Goal: Task Accomplishment & Management: Use online tool/utility

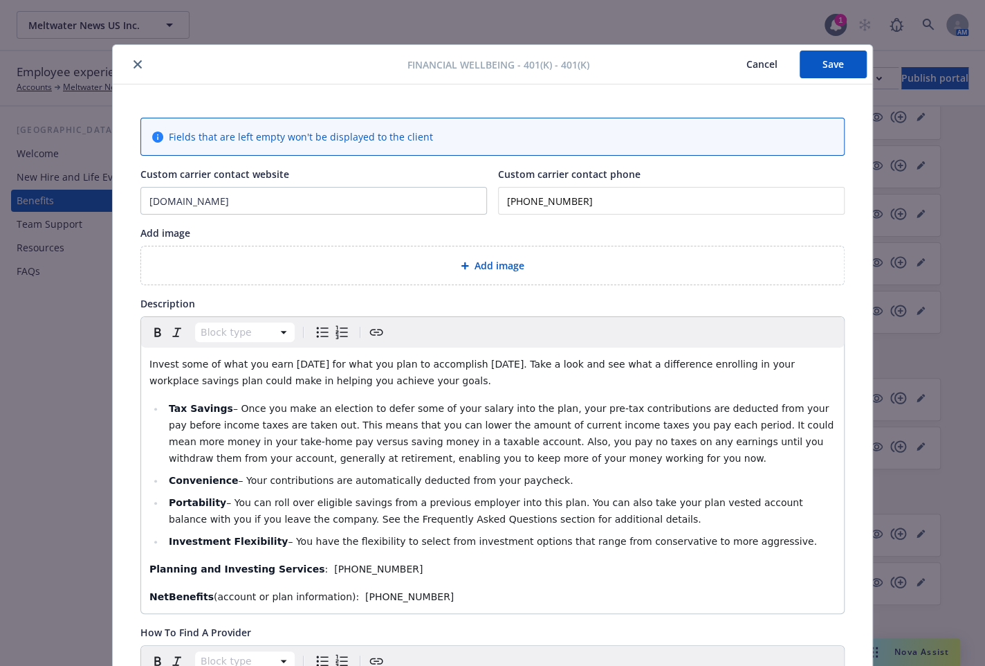
click at [134, 64] on icon "close" at bounding box center [138, 64] width 8 height 8
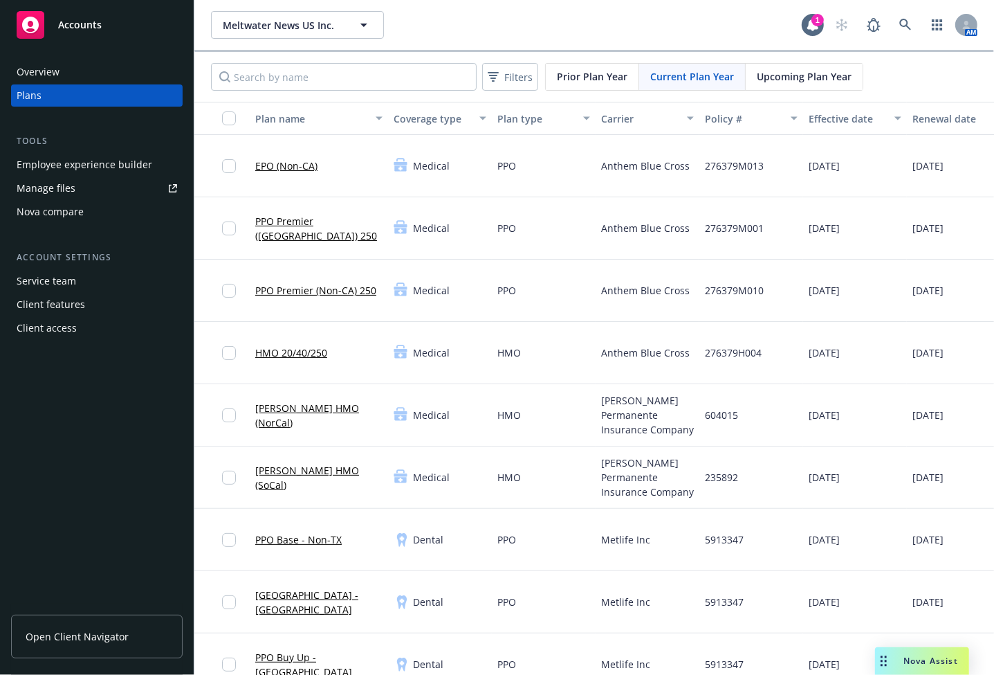
click at [689, 641] on div "Metlife Inc" at bounding box center [648, 664] width 104 height 62
click at [903, 23] on link at bounding box center [906, 25] width 28 height 28
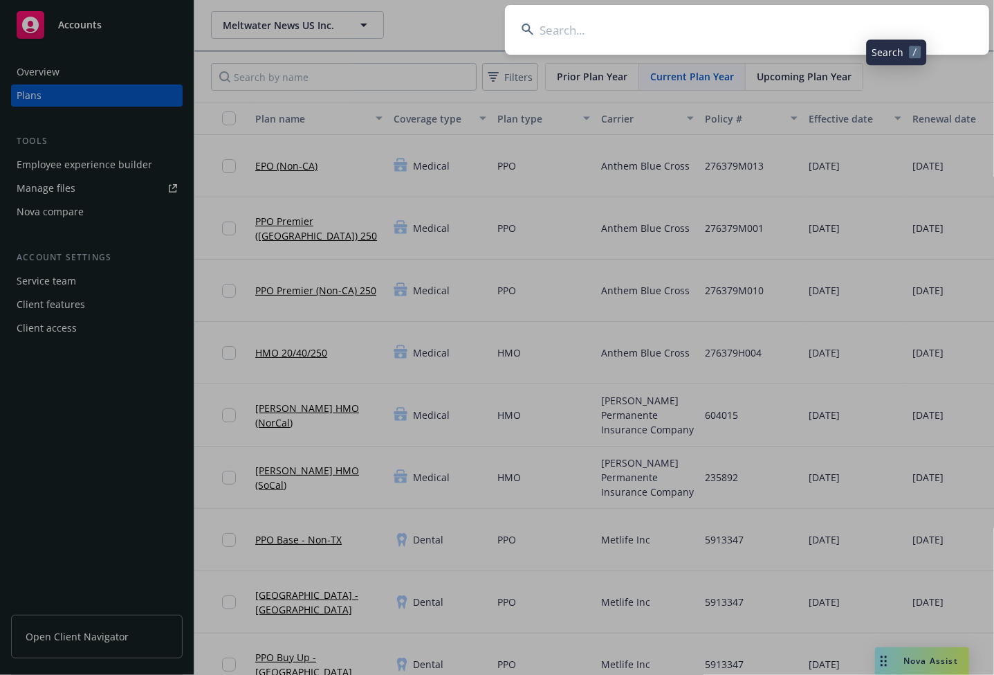
click at [747, 39] on input at bounding box center [747, 30] width 484 height 50
type input "verifone"
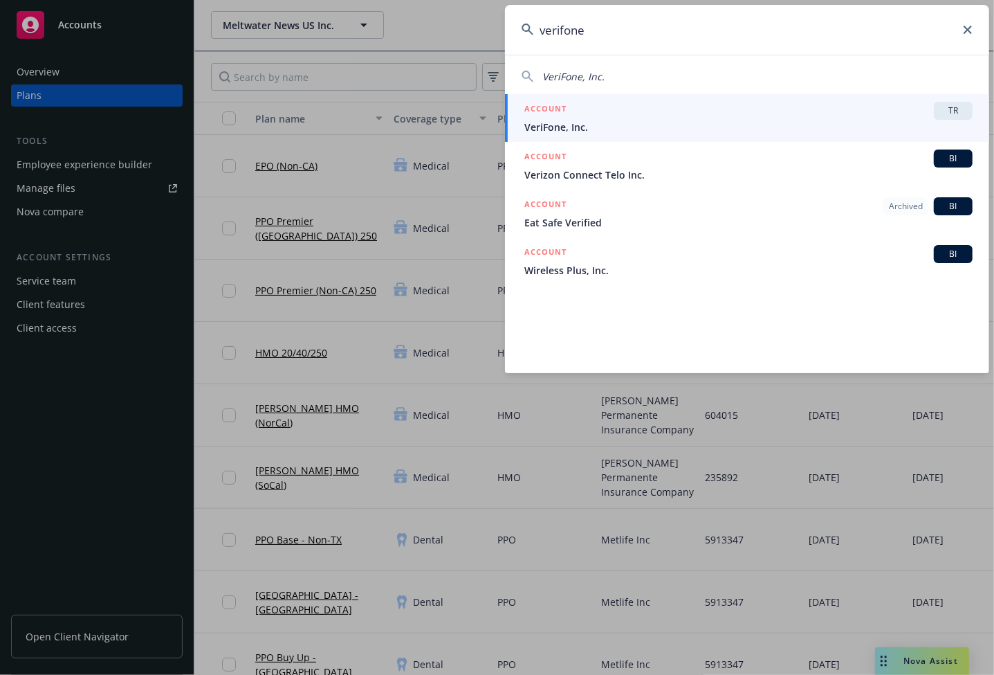
click at [782, 116] on div "ACCOUNT TR" at bounding box center [749, 111] width 448 height 18
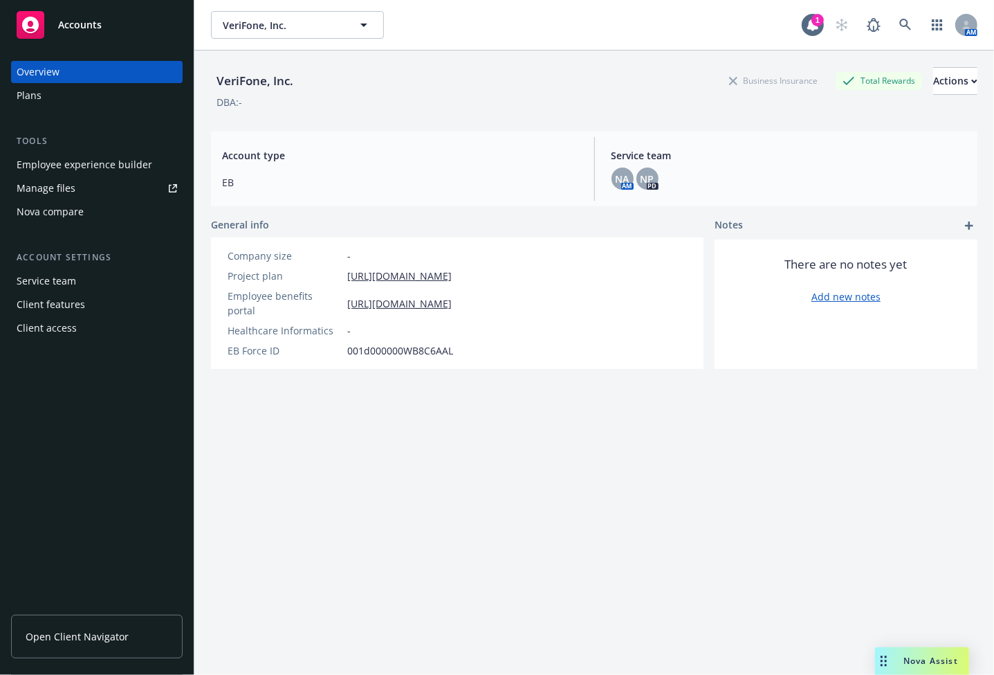
click at [71, 185] on div "Manage files" at bounding box center [46, 188] width 59 height 22
click at [80, 160] on div "Employee experience builder" at bounding box center [85, 165] width 136 height 22
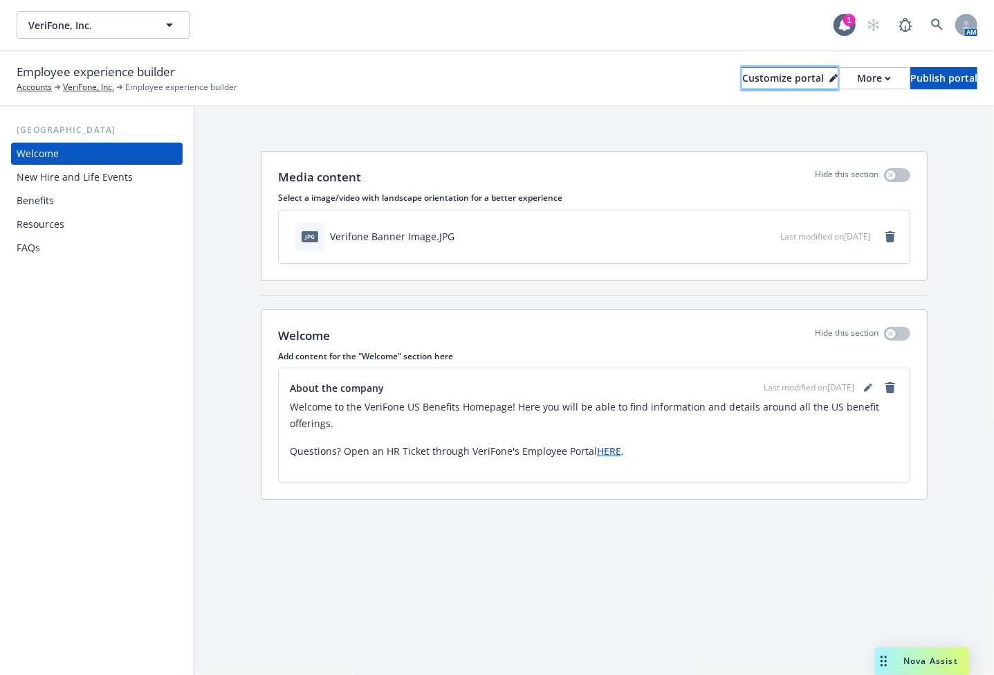
click at [751, 75] on div "Customize portal" at bounding box center [789, 78] width 95 height 21
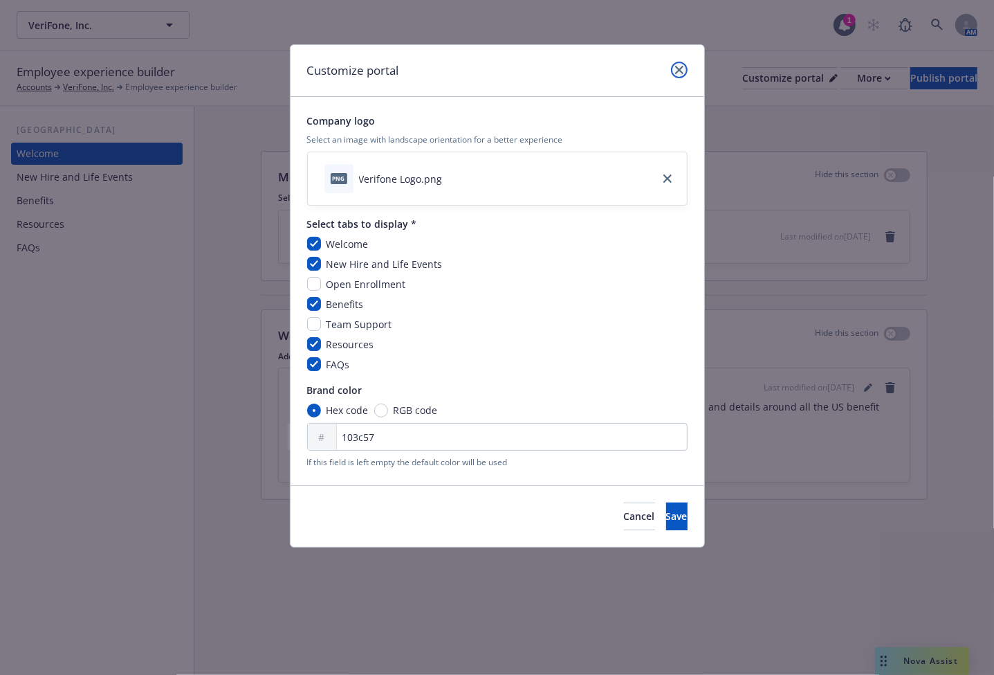
click at [677, 63] on link "close" at bounding box center [679, 70] width 17 height 17
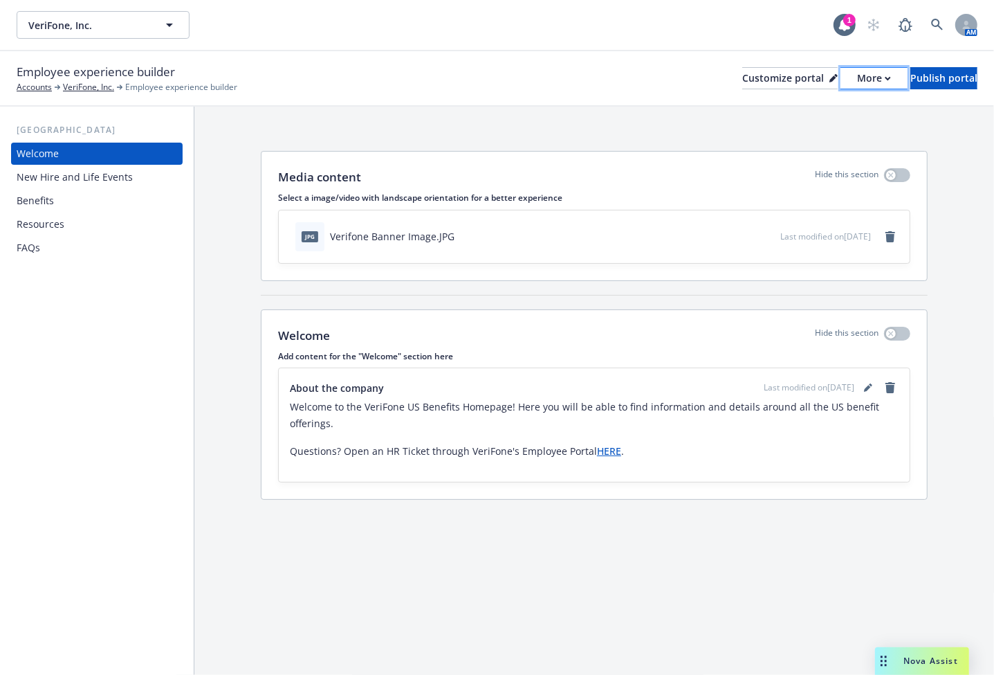
click at [850, 75] on button "More" at bounding box center [874, 78] width 67 height 22
click at [422, 127] on div "Media content Hide this section Select a image/video with landscape orientation…" at bounding box center [594, 328] width 800 height 443
click at [84, 170] on div "New Hire and Life Events" at bounding box center [75, 177] width 116 height 22
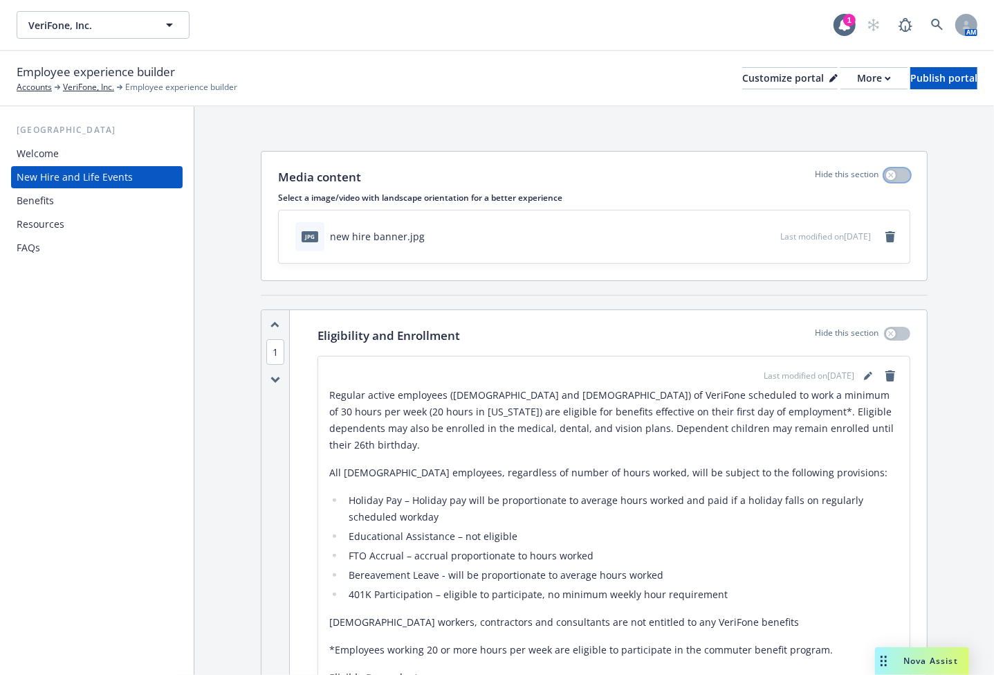
click at [892, 180] on button "button" at bounding box center [897, 175] width 26 height 14
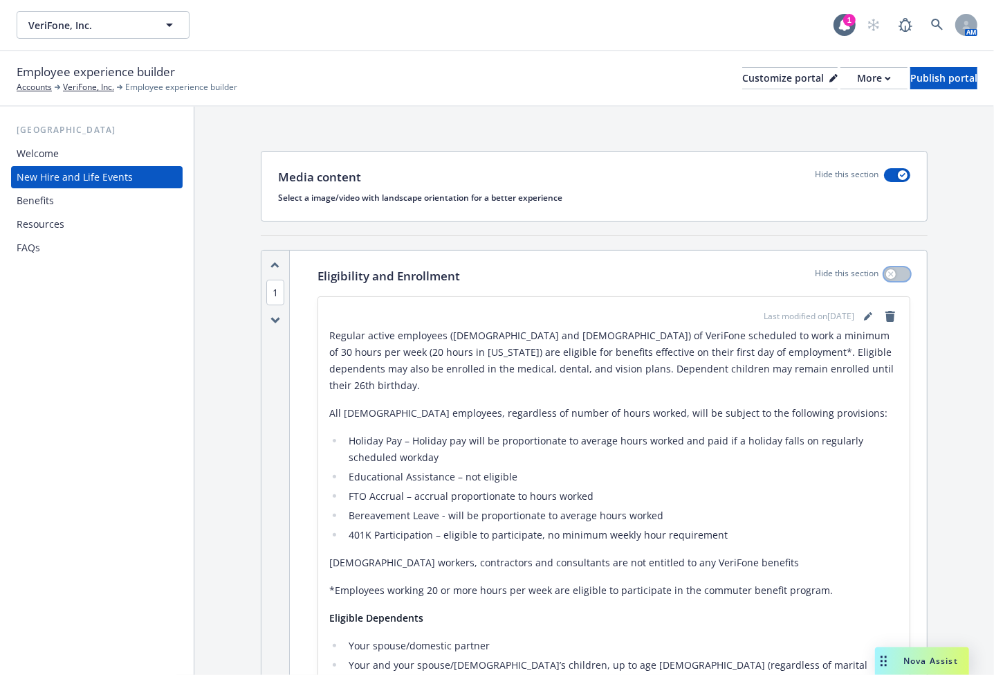
click at [894, 271] on button "button" at bounding box center [897, 274] width 26 height 14
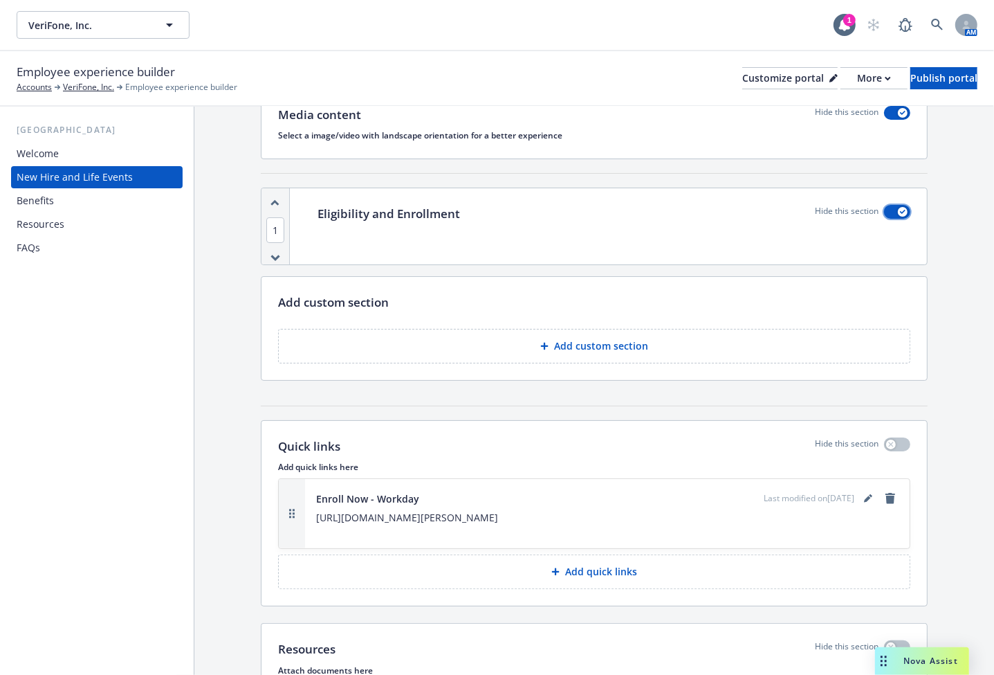
scroll to position [125, 0]
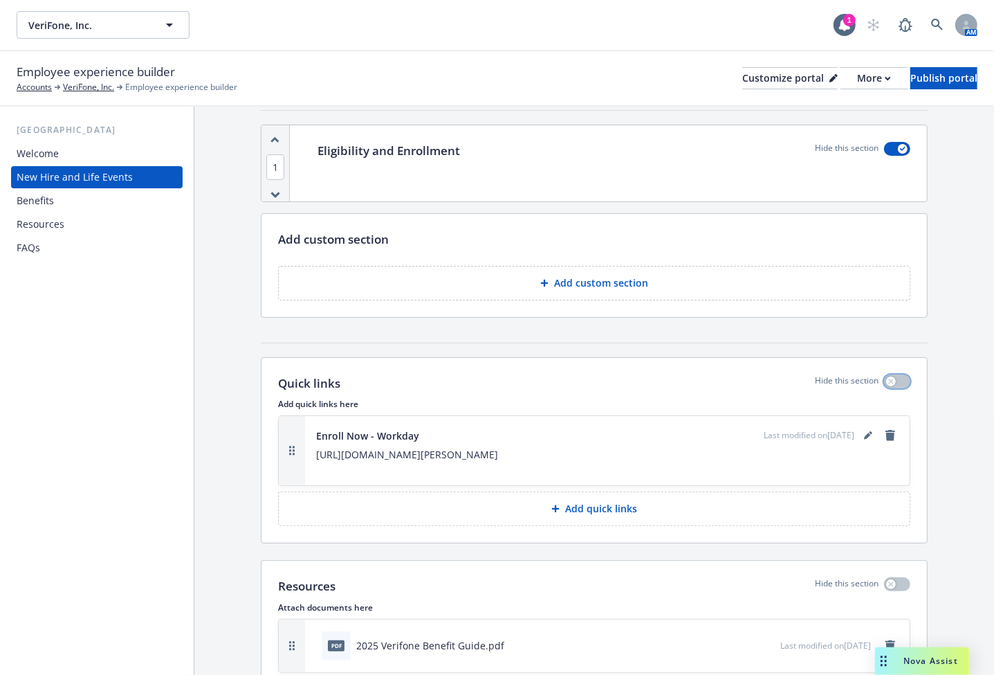
click at [888, 381] on button "button" at bounding box center [897, 381] width 26 height 14
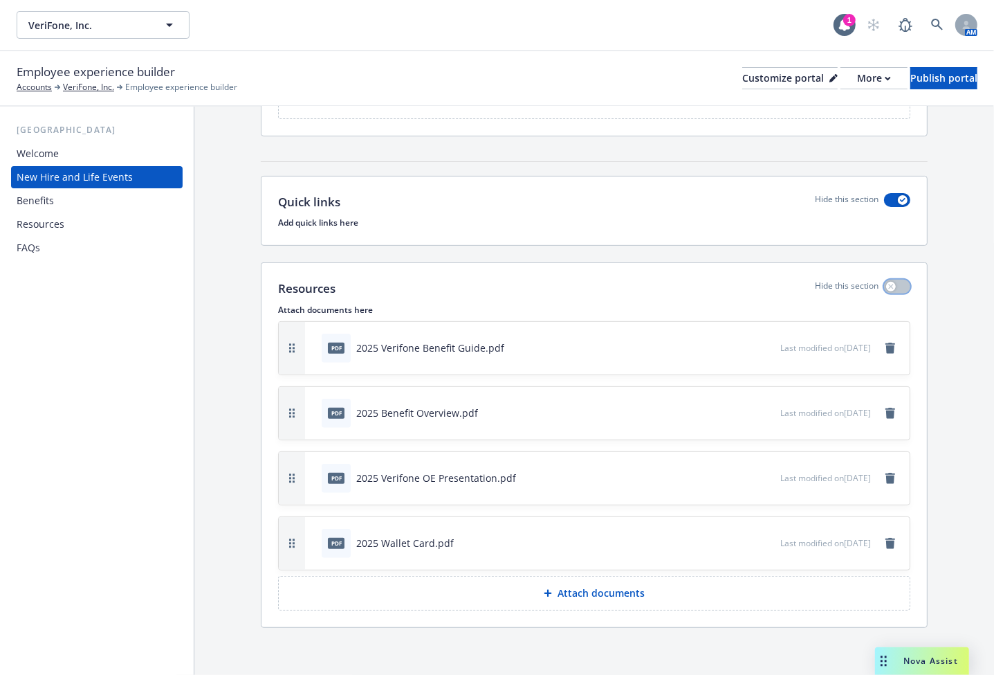
click at [888, 283] on button "button" at bounding box center [897, 287] width 26 height 14
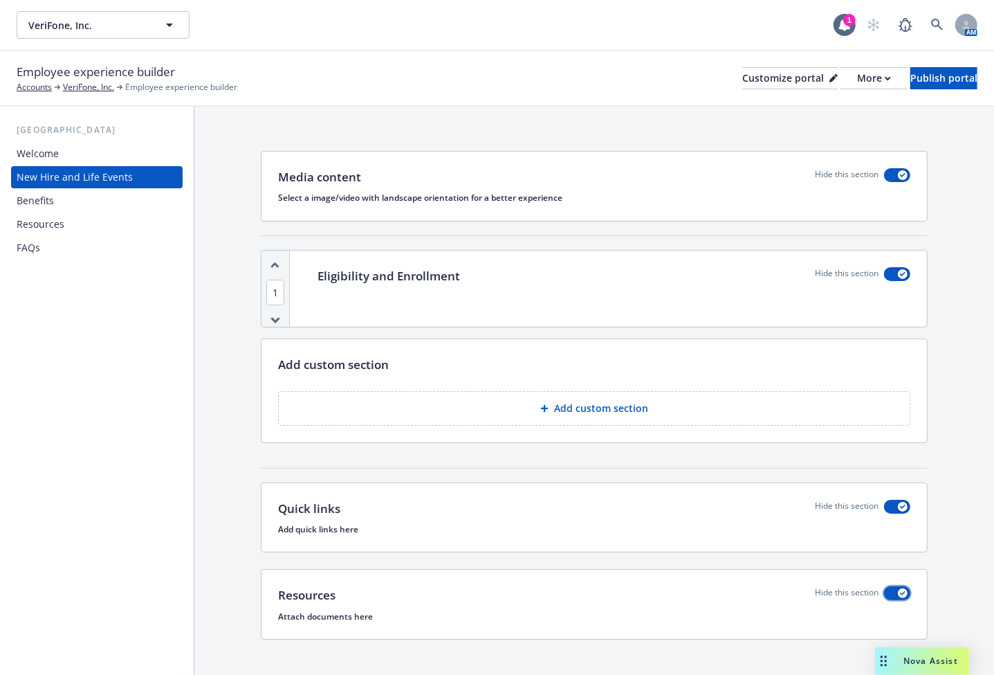
scroll to position [13, 0]
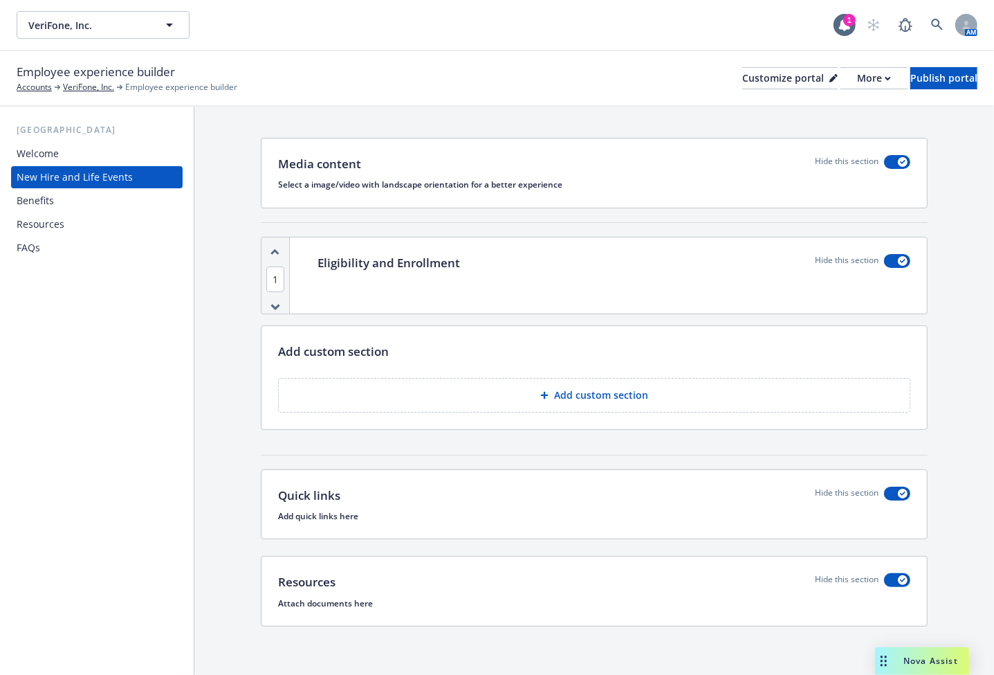
click at [116, 205] on div "Benefits" at bounding box center [97, 201] width 161 height 22
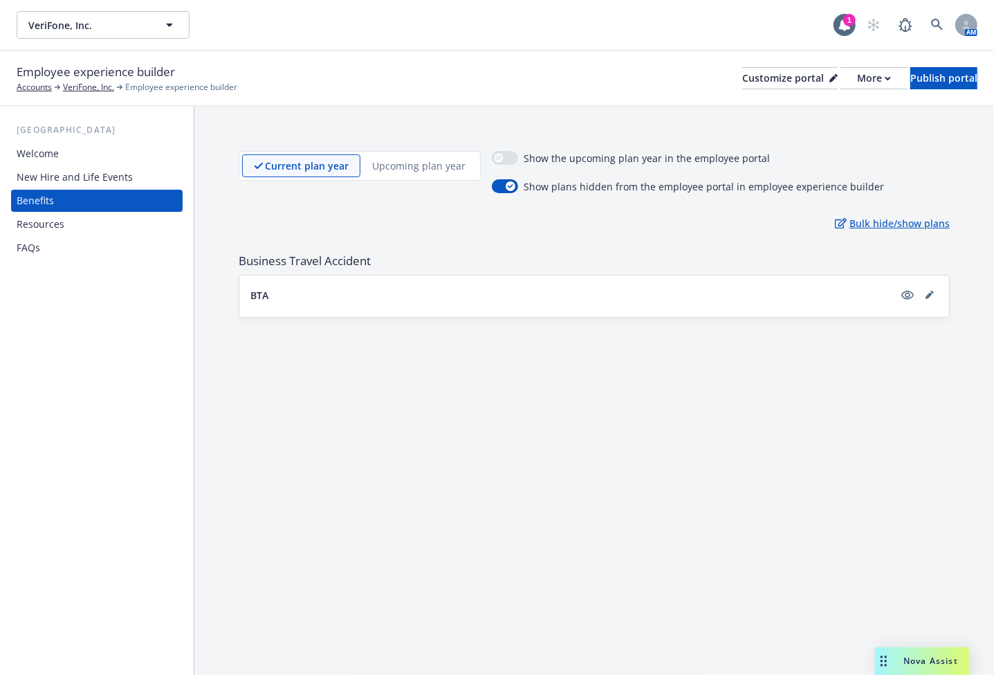
click at [888, 225] on p "Bulk hide/show plans" at bounding box center [892, 223] width 115 height 15
click at [888, 225] on p "Exit bulk hide/show plans" at bounding box center [884, 223] width 131 height 15
click at [911, 295] on icon "visible" at bounding box center [908, 295] width 12 height 12
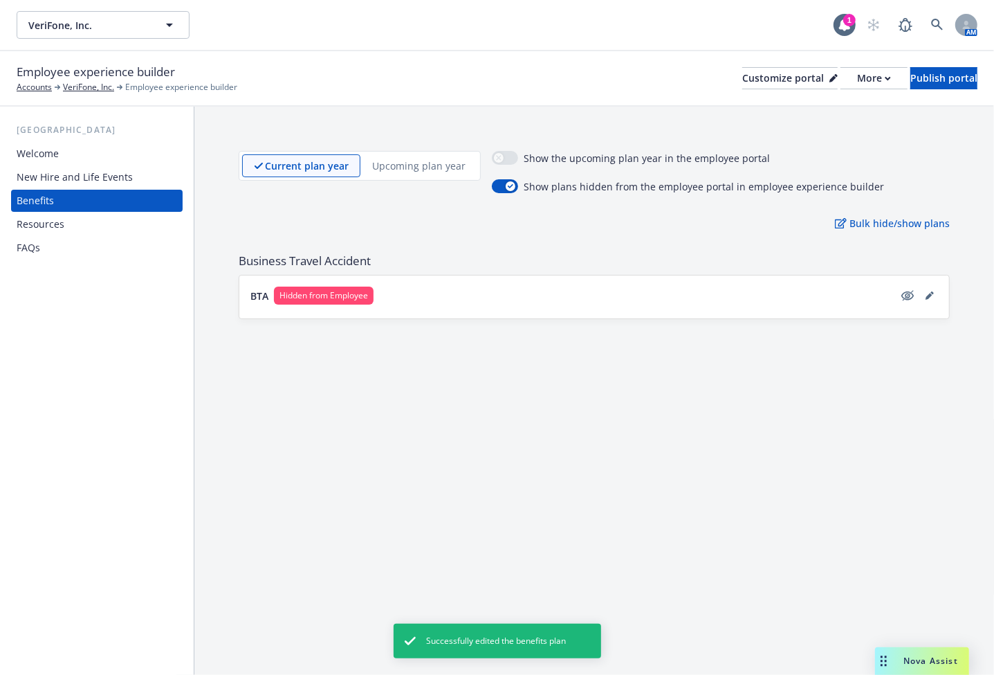
click at [71, 221] on div "Resources" at bounding box center [97, 224] width 161 height 22
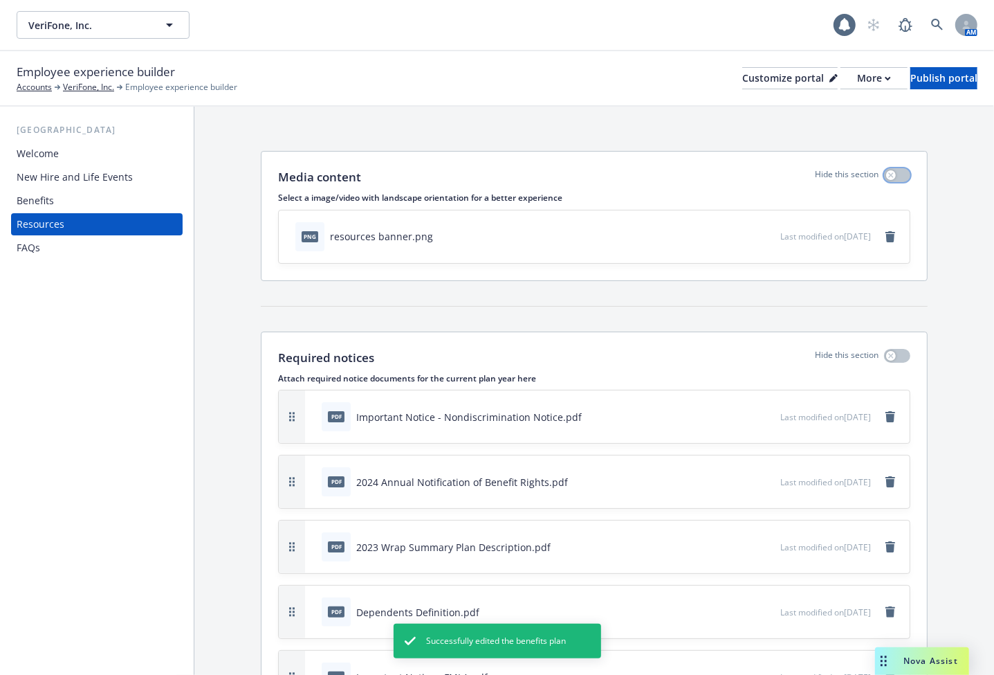
click at [888, 174] on button "button" at bounding box center [897, 175] width 26 height 14
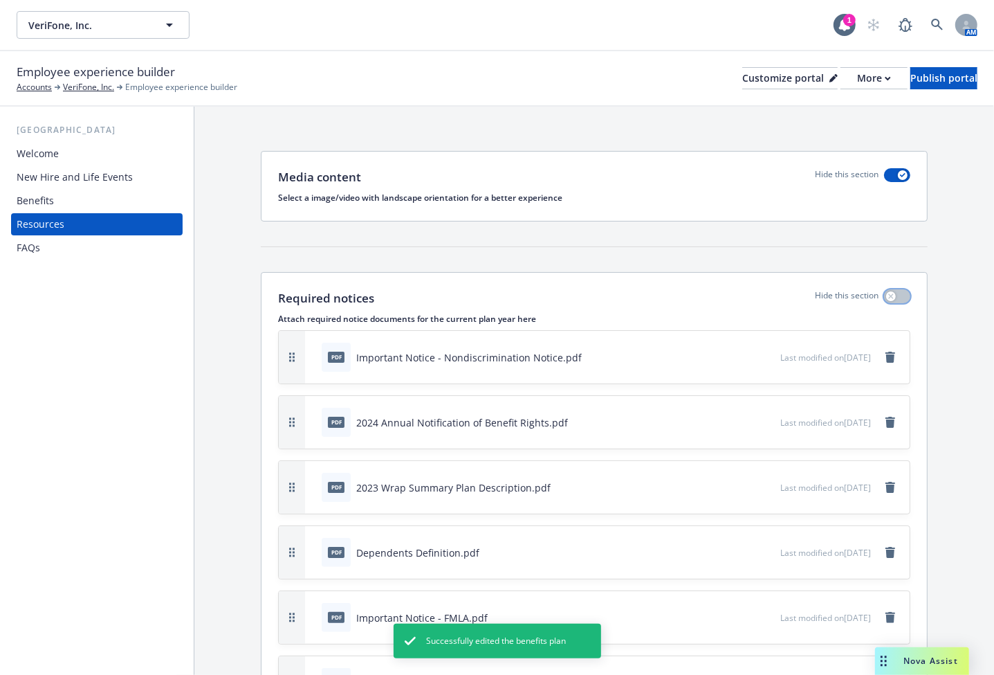
click at [888, 297] on button "button" at bounding box center [897, 296] width 26 height 14
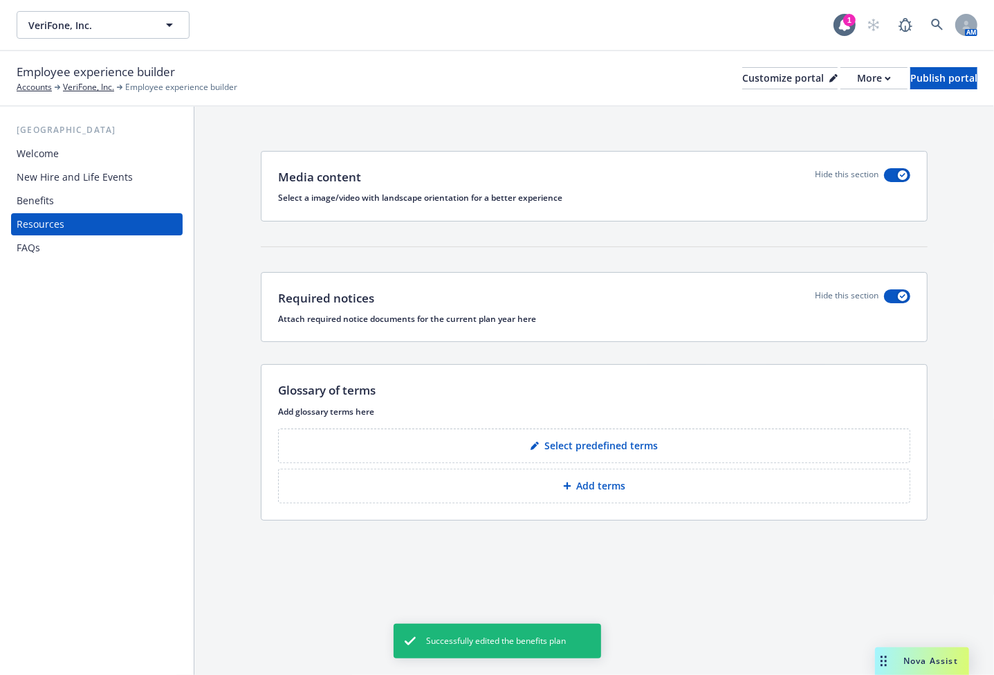
click at [42, 255] on div "FAQs" at bounding box center [97, 248] width 161 height 22
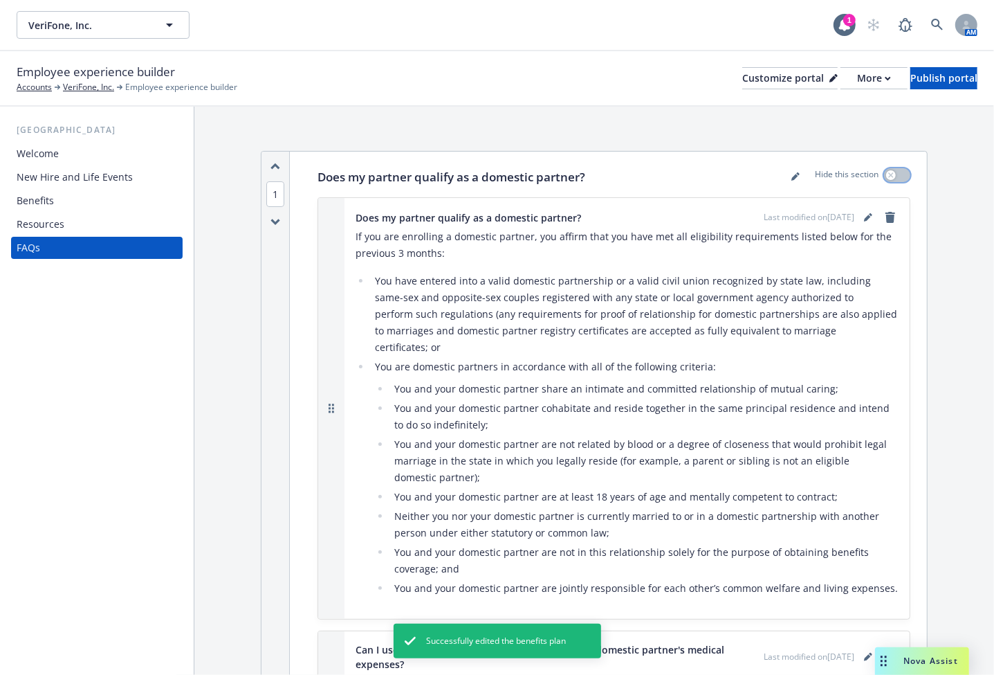
click at [884, 181] on button "button" at bounding box center [897, 175] width 26 height 14
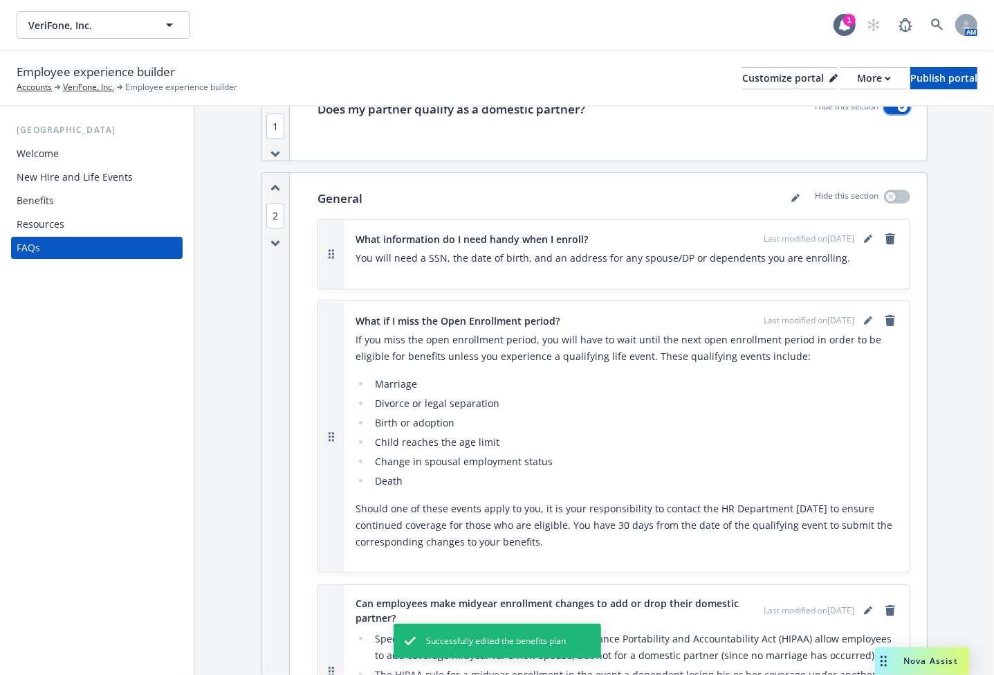
scroll to position [62, 0]
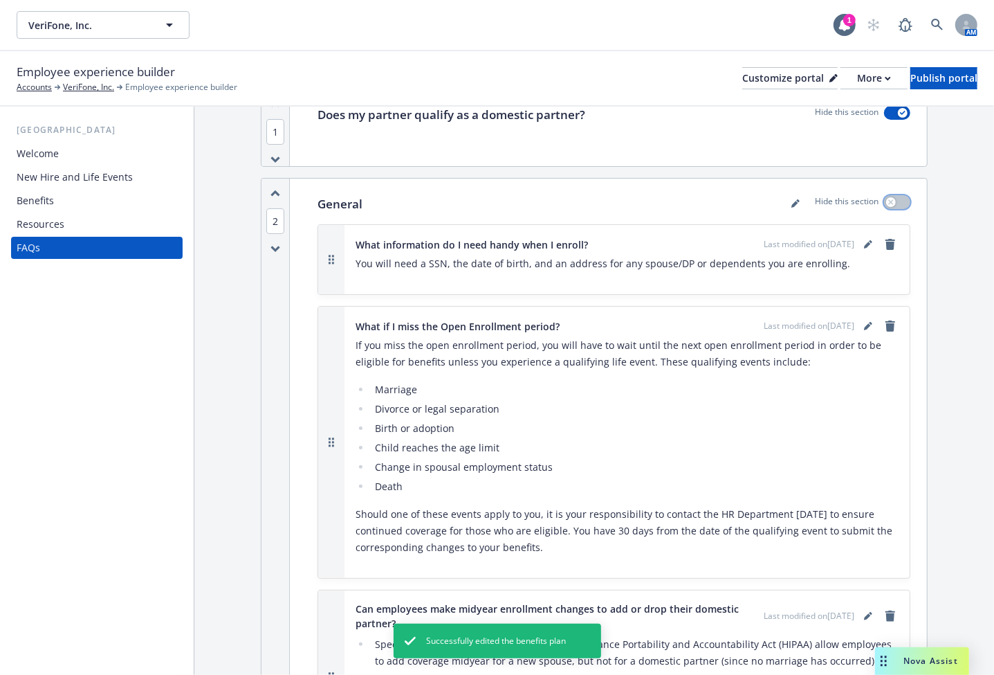
click at [891, 201] on button "button" at bounding box center [897, 202] width 26 height 14
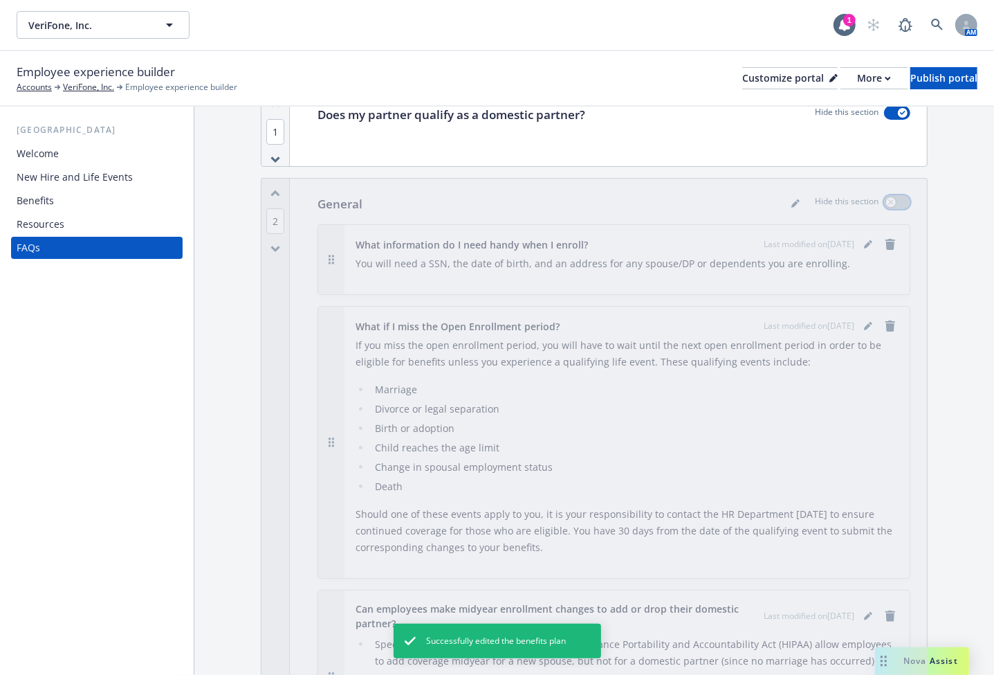
scroll to position [0, 0]
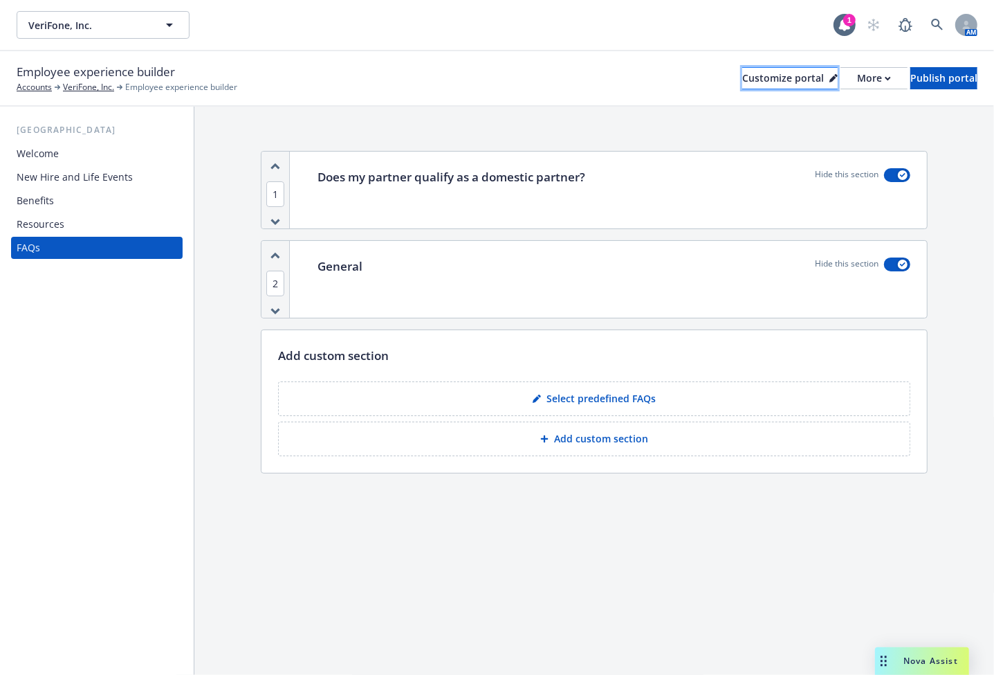
click at [742, 85] on div "Customize portal" at bounding box center [789, 78] width 95 height 21
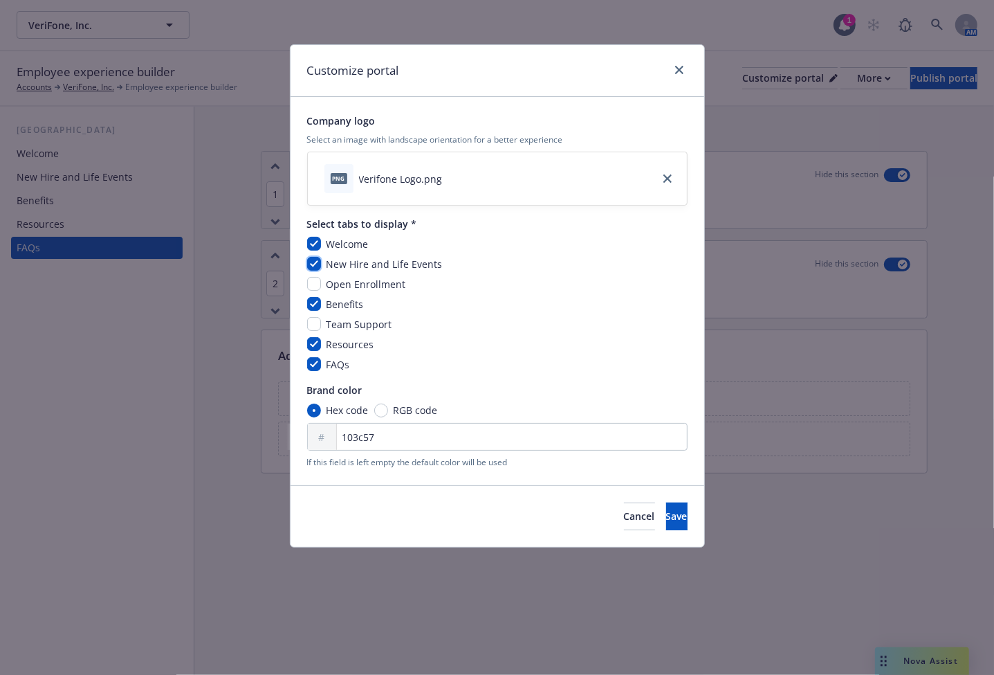
click at [316, 257] on input "checkbox" at bounding box center [314, 264] width 14 height 14
checkbox input "false"
click at [308, 304] on input "checkbox" at bounding box center [314, 304] width 14 height 14
checkbox input "false"
click at [318, 341] on input "checkbox" at bounding box center [314, 344] width 14 height 14
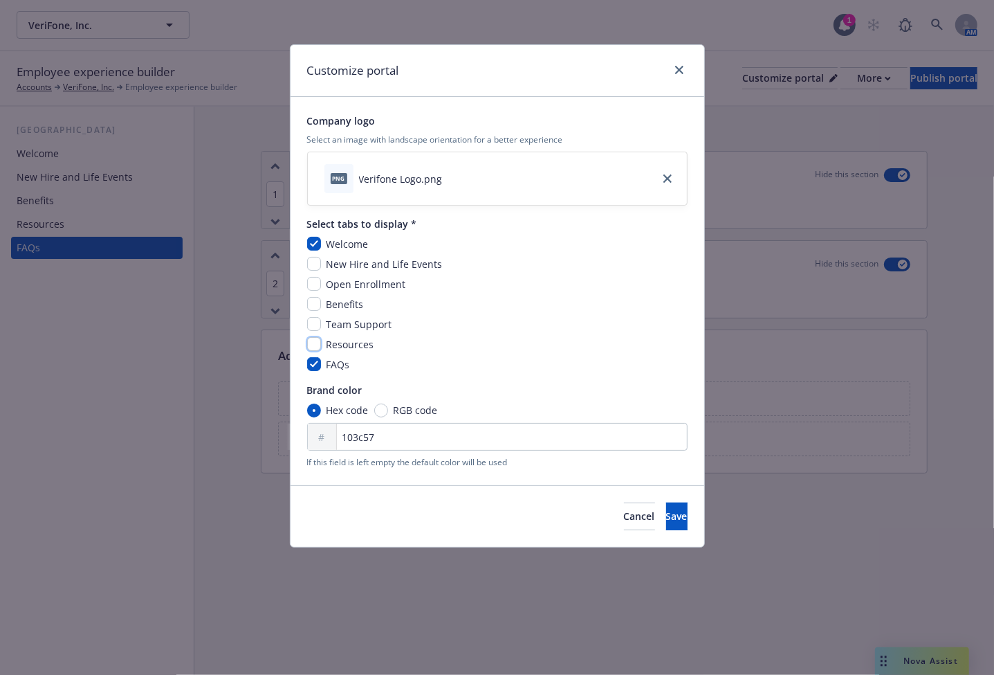
checkbox input "false"
click at [313, 371] on div "FAQs" at bounding box center [497, 364] width 381 height 15
click at [666, 518] on span "Save" at bounding box center [676, 515] width 21 height 13
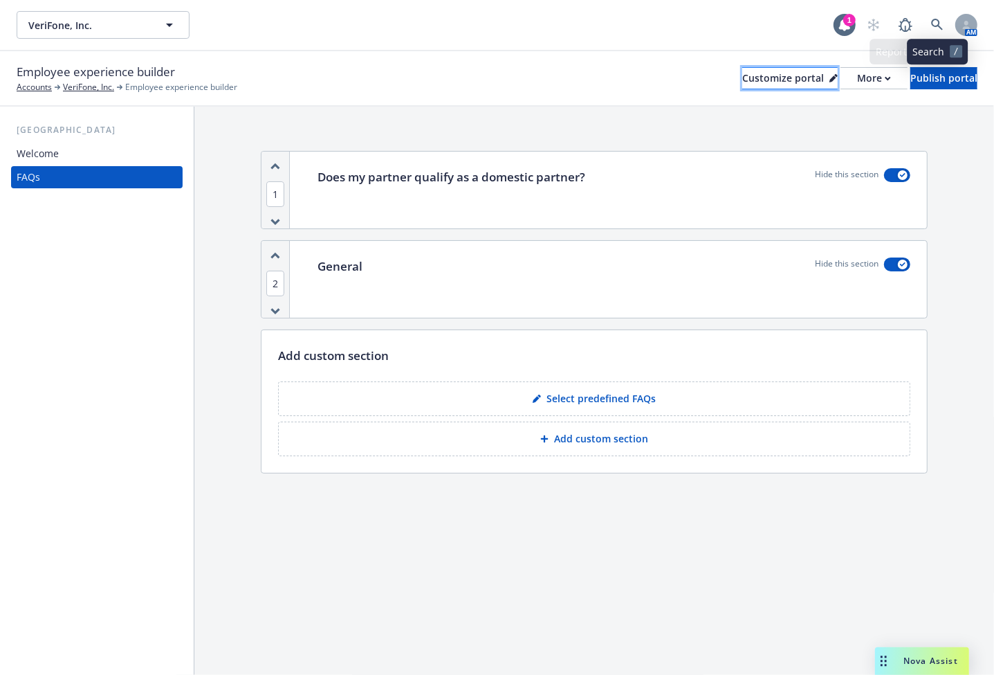
click at [765, 71] on div "Customize portal" at bounding box center [789, 78] width 95 height 21
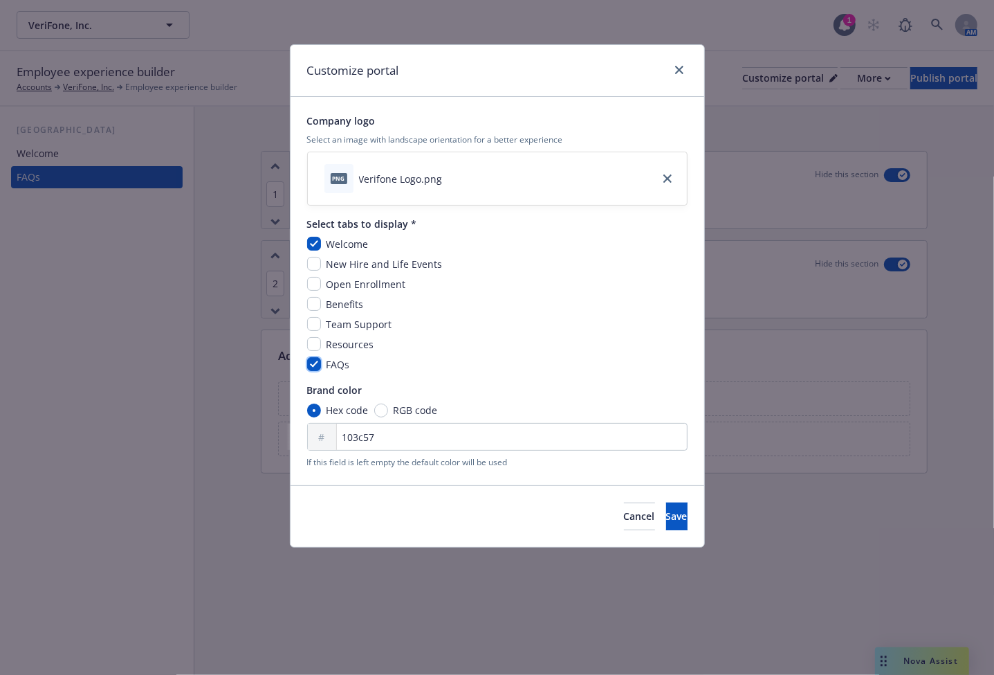
click at [318, 368] on input "checkbox" at bounding box center [314, 364] width 14 height 14
checkbox input "false"
click at [666, 512] on span "Save" at bounding box center [676, 515] width 21 height 13
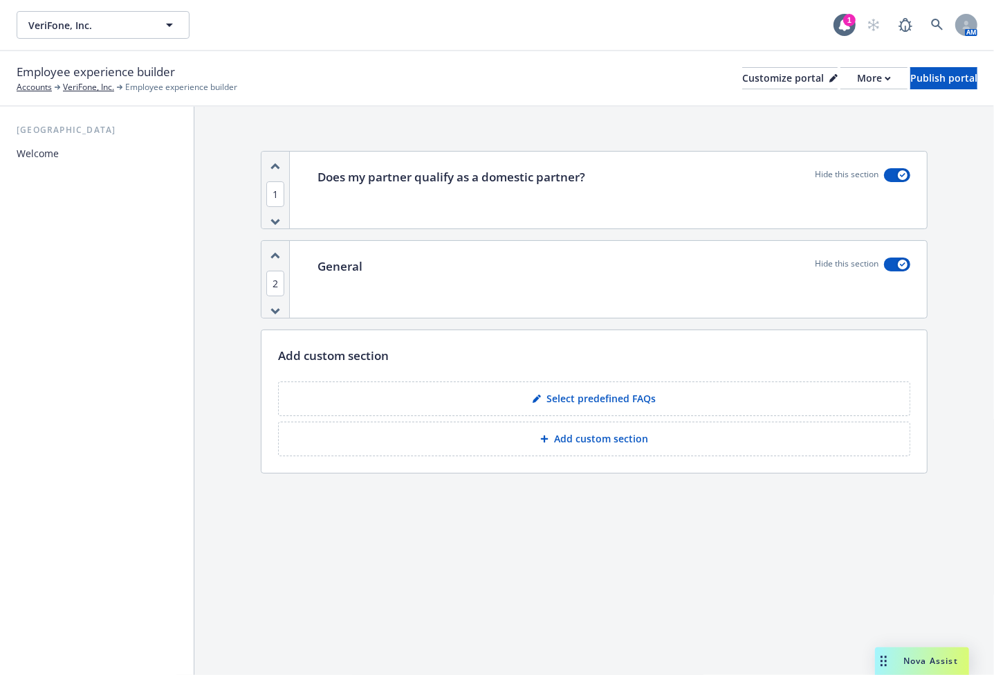
click at [95, 151] on div "Welcome" at bounding box center [97, 154] width 161 height 22
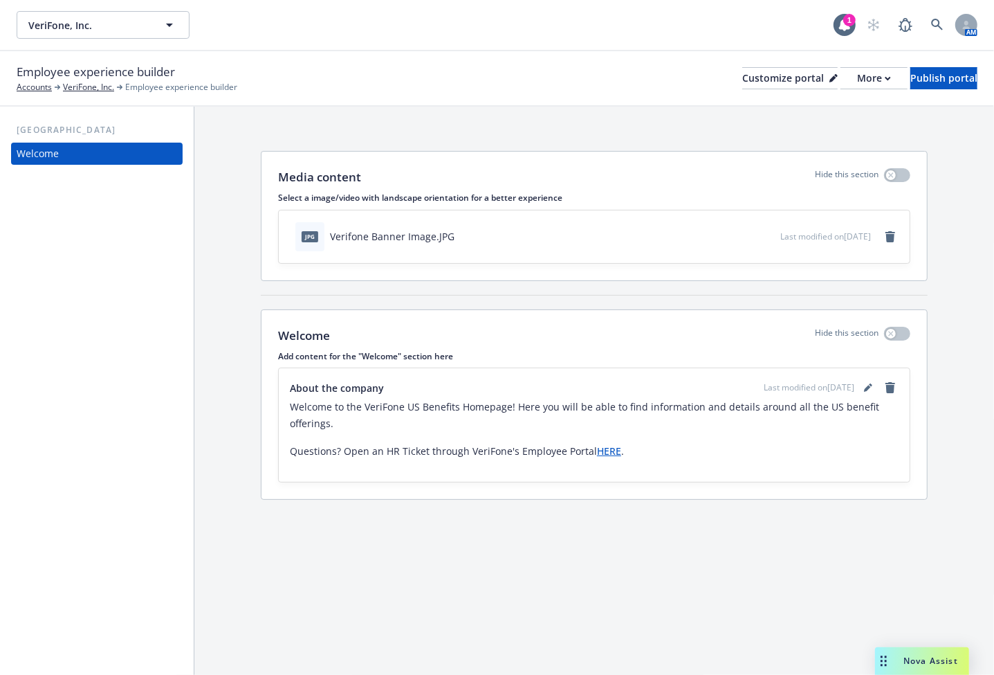
click at [428, 430] on p "Welcome to the VeriFone US Benefits Homepage! Here you will be able to find inf…" at bounding box center [594, 415] width 609 height 33
click at [630, 453] on p "Questions? Open an HR Ticket through VeriFone's Employee Portal HERE ." at bounding box center [594, 451] width 609 height 17
click at [866, 385] on icon "editPencil" at bounding box center [868, 387] width 8 height 8
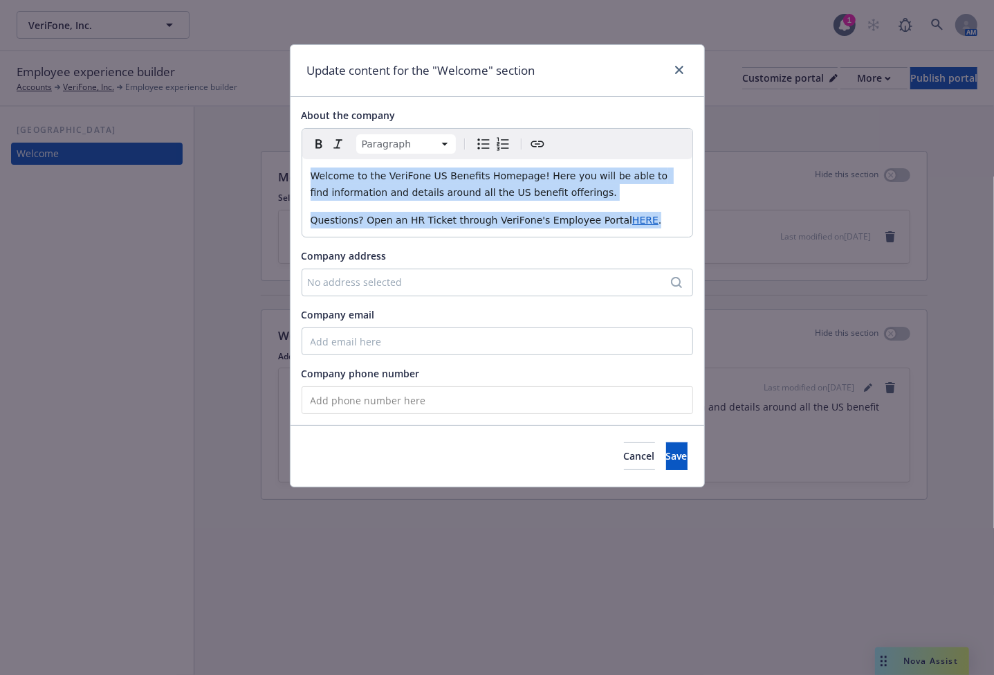
drag, startPoint x: 626, startPoint y: 221, endPoint x: 280, endPoint y: 174, distance: 348.5
click at [280, 174] on div "Update content for the "Welcome" section About the company Paragraph Paragraph …" at bounding box center [497, 337] width 994 height 675
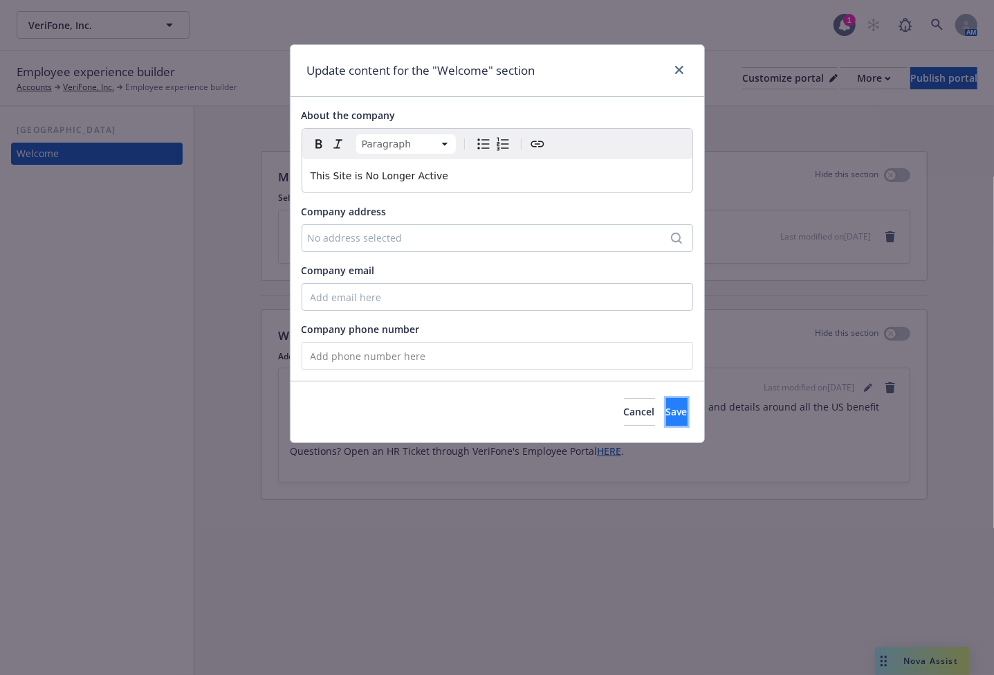
click at [666, 399] on button "Save" at bounding box center [676, 412] width 21 height 28
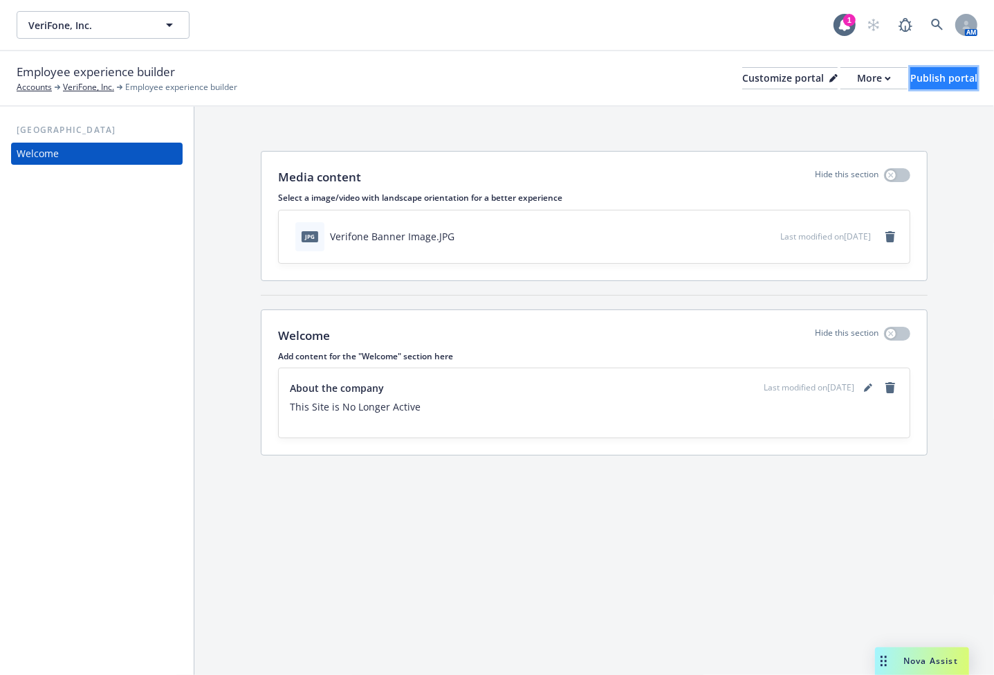
click at [911, 73] on div "Publish portal" at bounding box center [944, 78] width 67 height 21
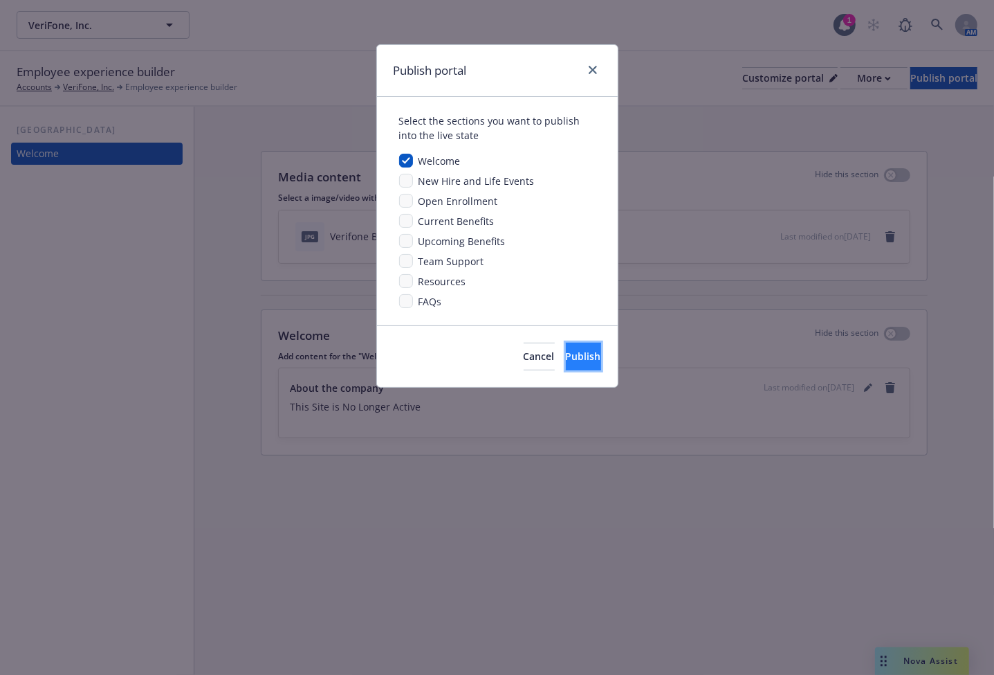
click at [572, 357] on span "Publish" at bounding box center [583, 355] width 35 height 13
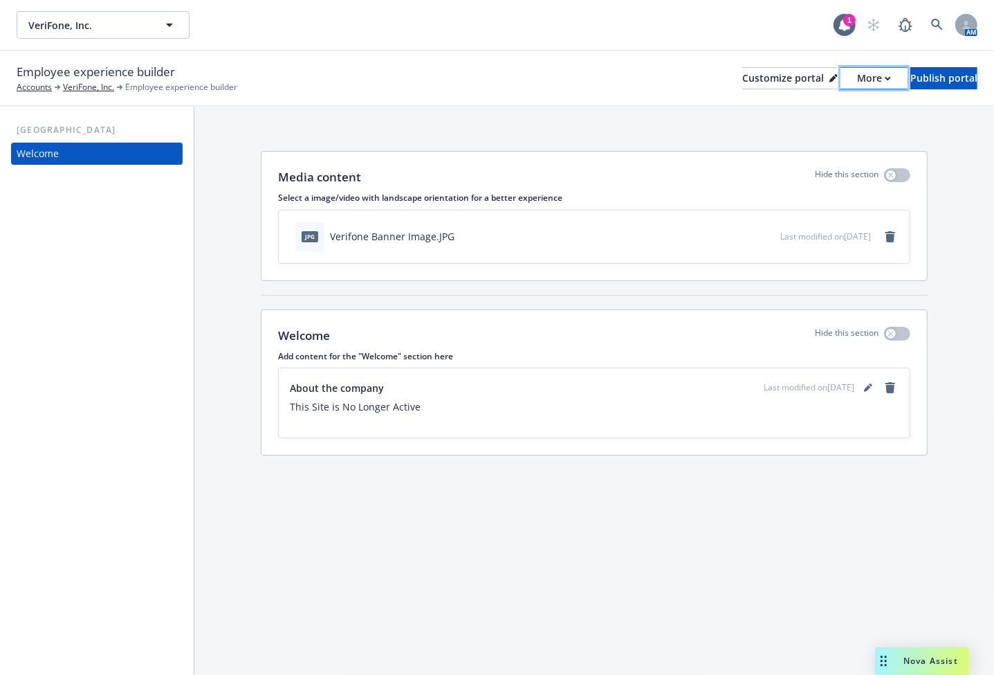
click at [857, 83] on div "More" at bounding box center [874, 78] width 34 height 21
click at [819, 107] on link "Copy preview link" at bounding box center [801, 109] width 126 height 28
click at [870, 387] on icon "editPencil" at bounding box center [867, 388] width 7 height 7
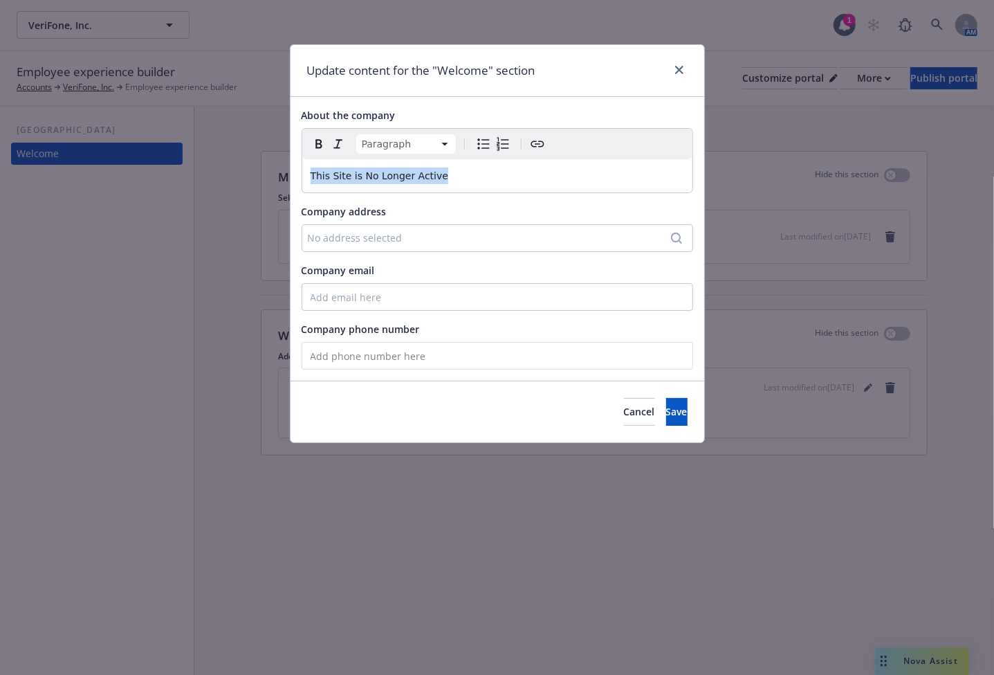
drag, startPoint x: 446, startPoint y: 179, endPoint x: 254, endPoint y: 178, distance: 192.4
click at [254, 178] on div "Update content for the "Welcome" section About the company Paragraph Paragraph …" at bounding box center [497, 337] width 994 height 675
click at [311, 145] on icon "Bold" at bounding box center [319, 144] width 17 height 17
click at [443, 147] on html "VeriFone, Inc. VeriFone, Inc. 1 AM Employee experience builder Accounts VeriFon…" at bounding box center [497, 337] width 994 height 675
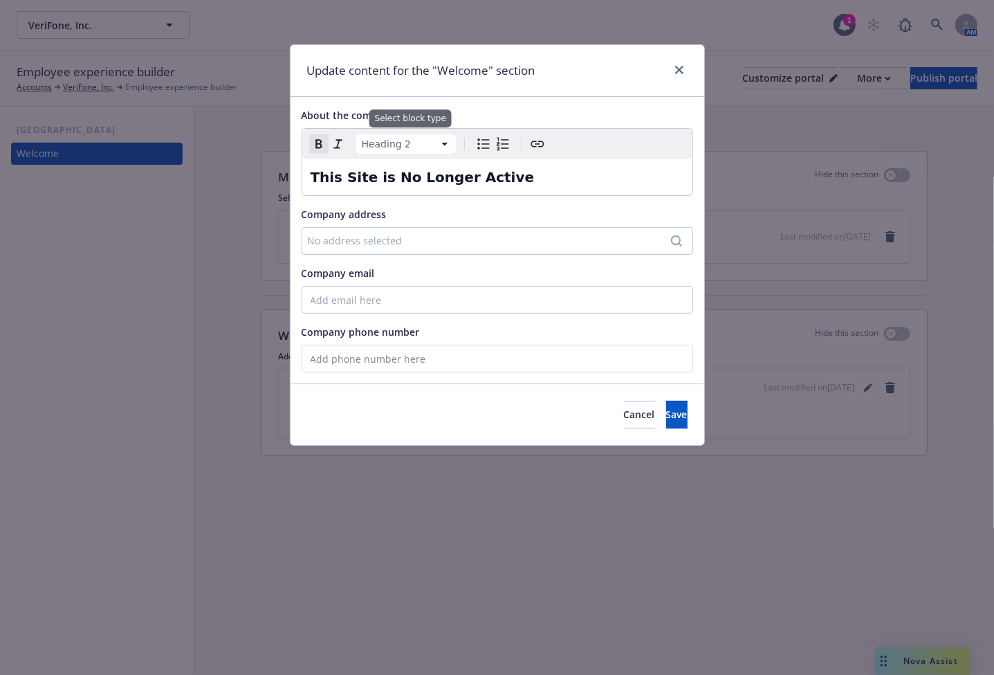
click at [442, 145] on html "VeriFone, Inc. VeriFone, Inc. 1 AM Employee experience builder Accounts VeriFon…" at bounding box center [497, 337] width 994 height 675
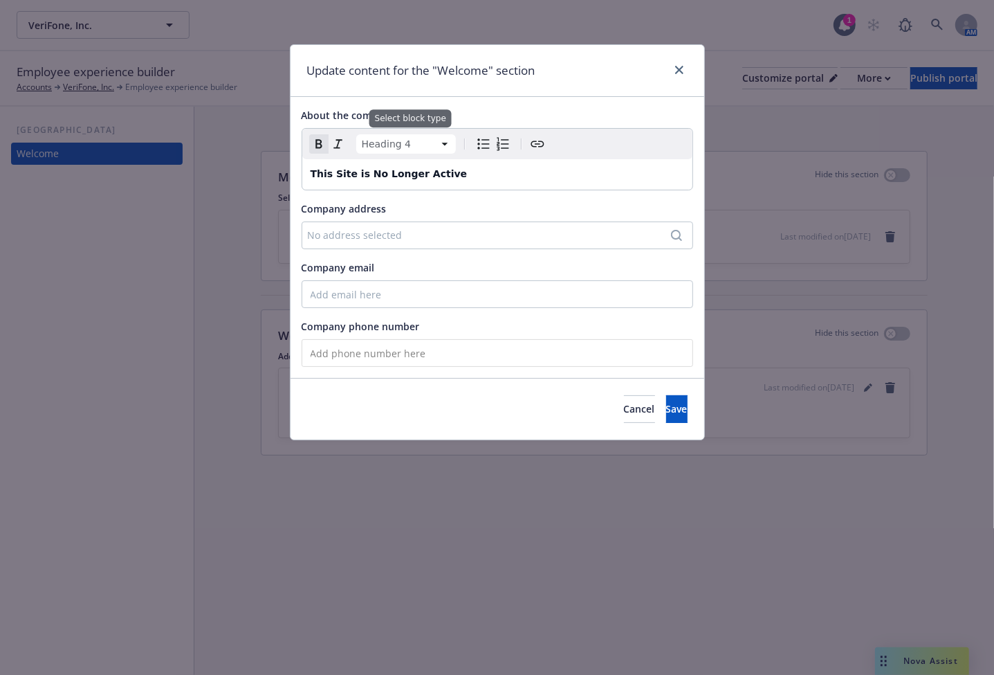
click at [435, 134] on html "VeriFone, Inc. VeriFone, Inc. 1 AM Employee experience builder Accounts VeriFon…" at bounding box center [497, 337] width 994 height 675
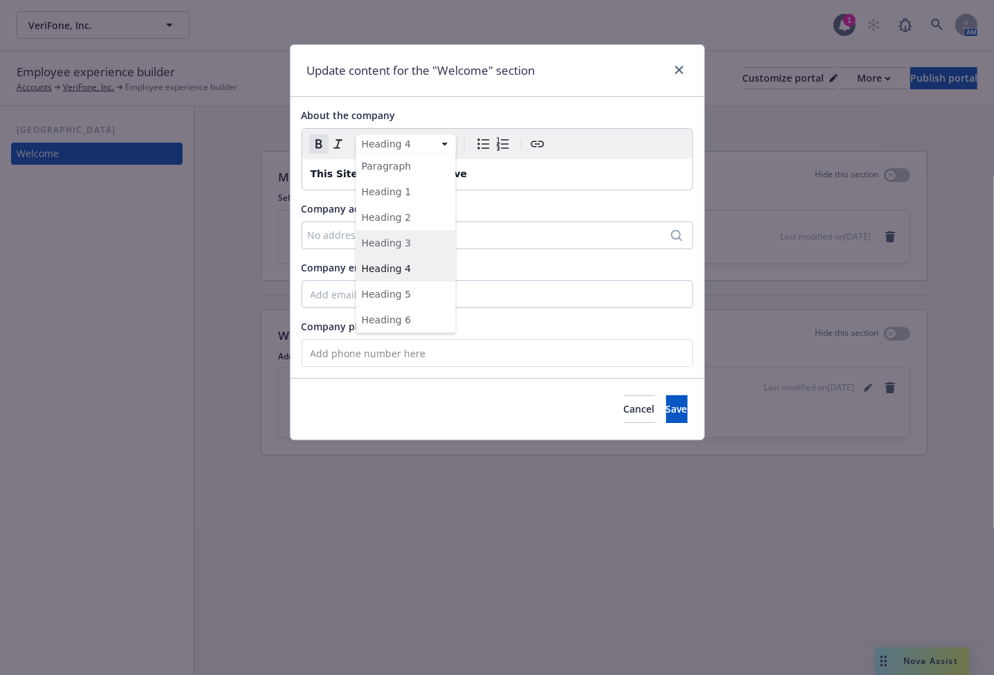
select select "h3"
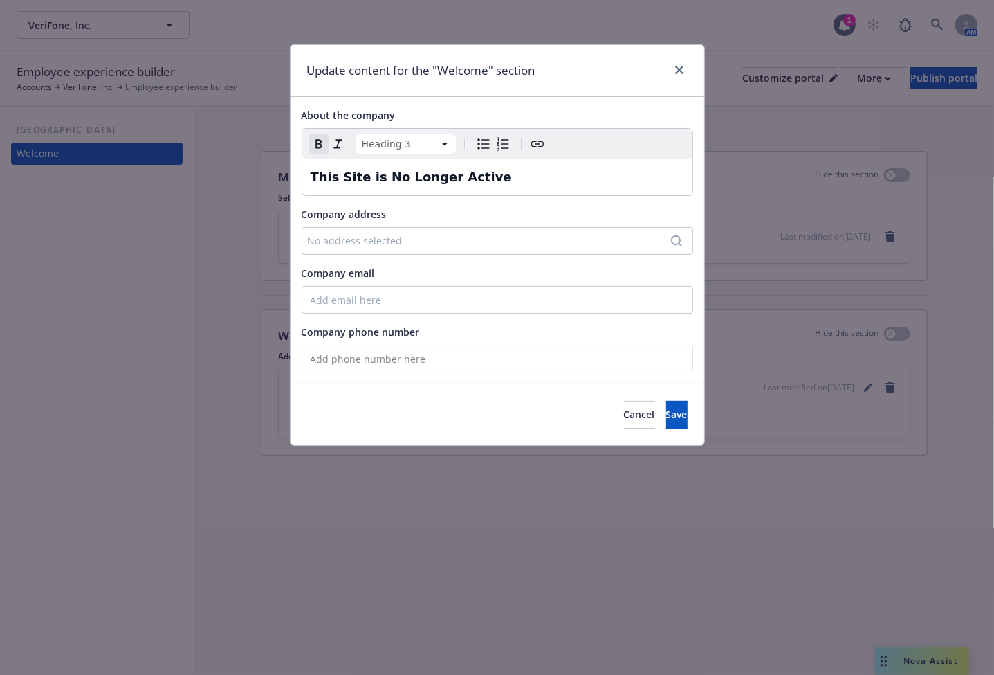
click at [555, 176] on h3 "This Site is No Longer Active" at bounding box center [498, 176] width 374 height 19
click at [666, 416] on span "Save" at bounding box center [676, 414] width 21 height 13
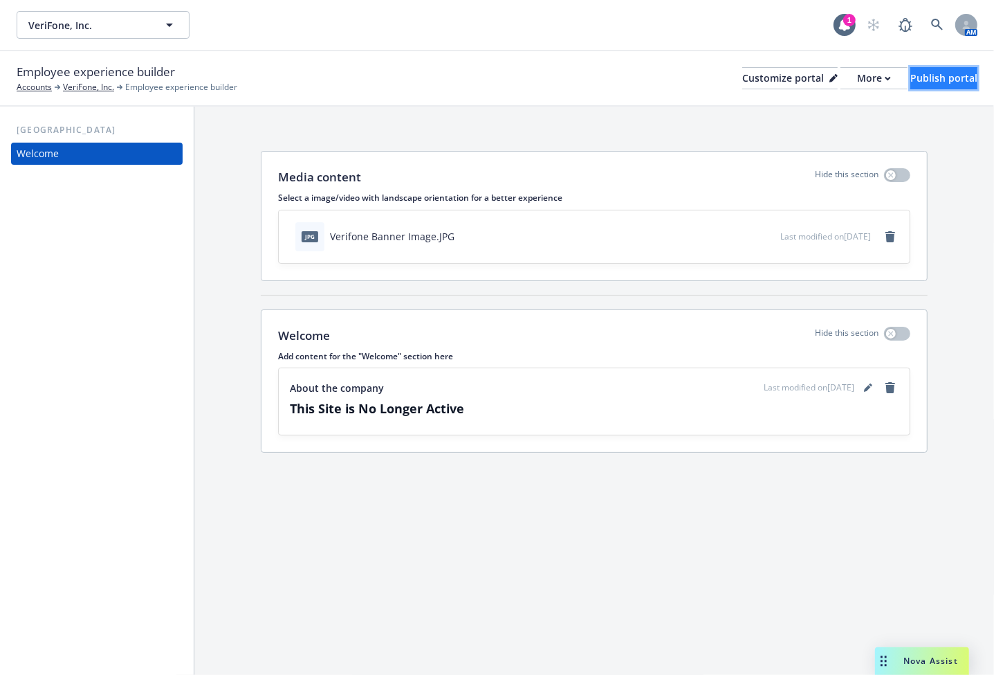
click at [913, 85] on div "Publish portal" at bounding box center [944, 78] width 67 height 21
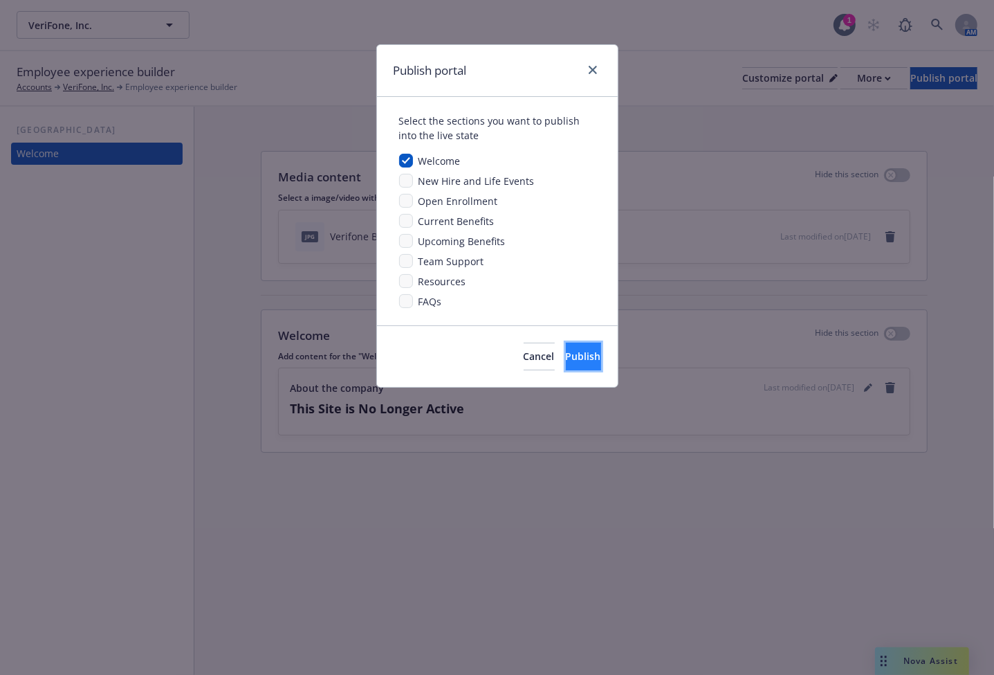
click at [566, 353] on span "Publish" at bounding box center [583, 355] width 35 height 13
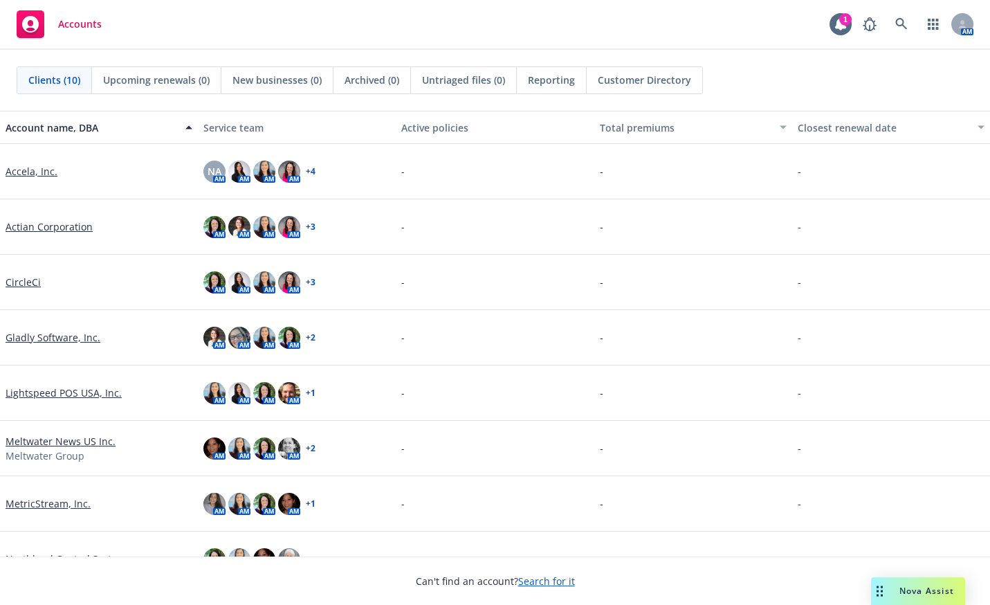
click at [920, 592] on span "Nova Assist" at bounding box center [927, 591] width 55 height 12
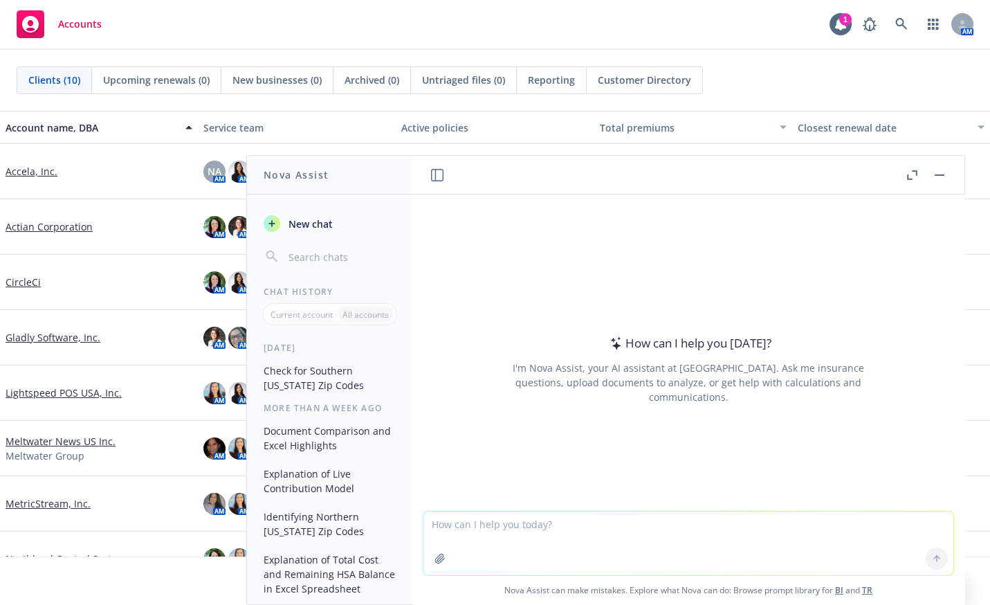
click at [518, 544] on textarea at bounding box center [688, 543] width 530 height 64
paste textarea
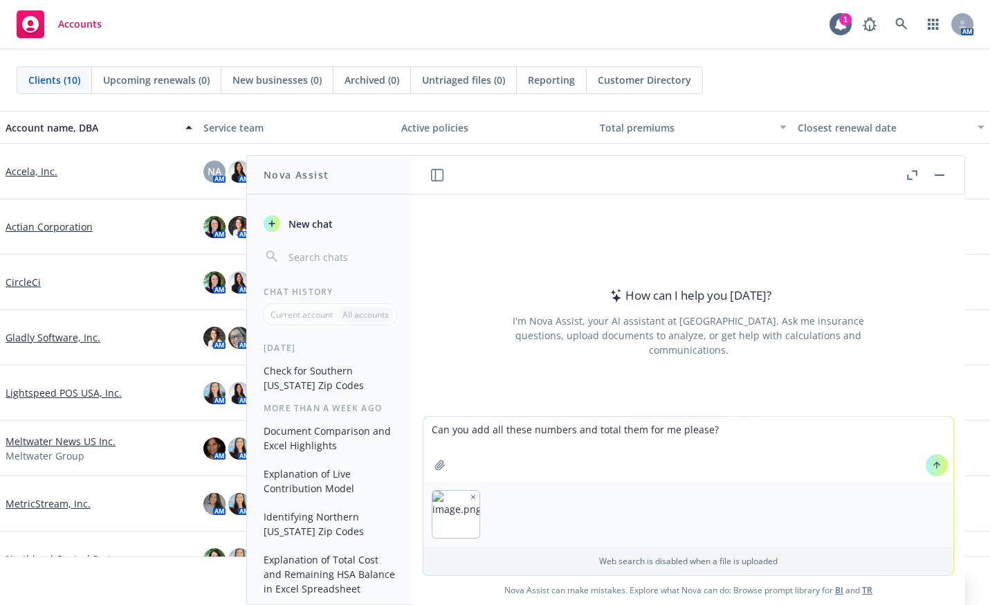
type textarea "Can you add all these numbers and total them for me please?"
click at [940, 461] on button at bounding box center [937, 465] width 22 height 22
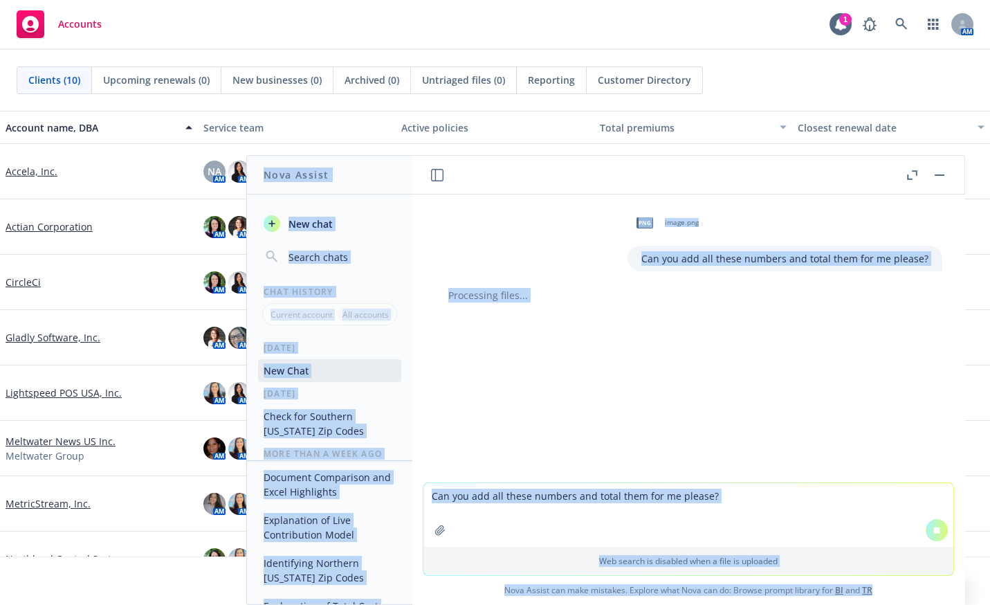
drag, startPoint x: 985, startPoint y: 603, endPoint x: 932, endPoint y: 593, distance: 54.3
click at [932, 593] on body "Accounts 1 AM Clients (10) Upcoming renewals (0) New businesses (0) Archived (0…" at bounding box center [495, 302] width 990 height 605
click at [724, 516] on textarea "Can you add all these numbers and total them for me please?" at bounding box center [688, 515] width 530 height 64
click at [729, 412] on div "png image.png Can you add all these numbers and total them for me please? Proce…" at bounding box center [688, 338] width 552 height 288
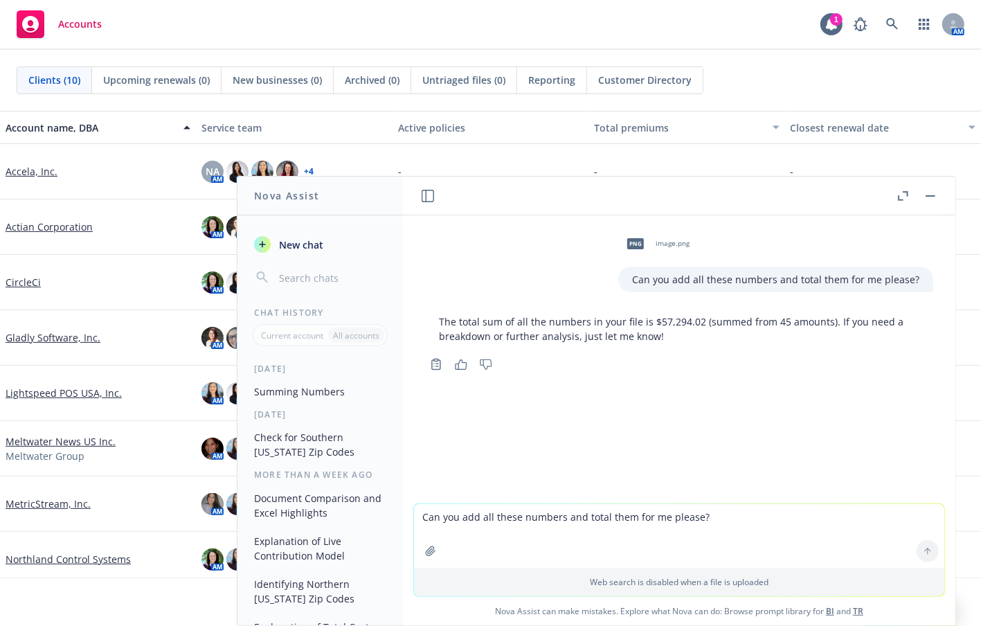
click at [464, 518] on textarea "Can you add all these numbers and total them for me please?" at bounding box center [679, 536] width 530 height 64
click at [485, 526] on textarea "Can you add all these numbers and total them for me please?" at bounding box center [679, 536] width 530 height 64
type textarea "Can you add all these numbers and total them for me please?"
paste textarea
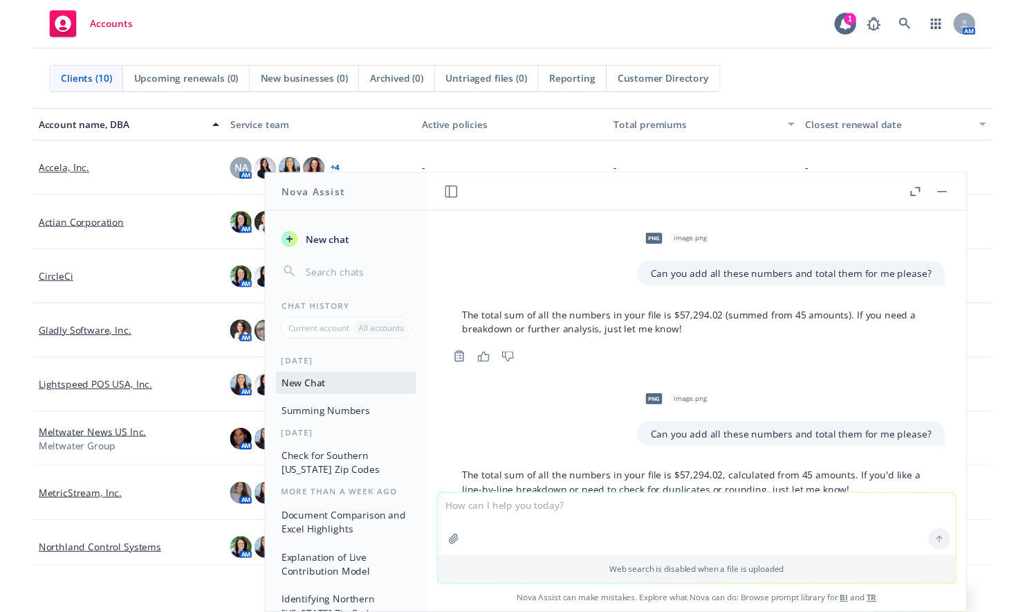
scroll to position [67, 0]
